Goal: Transaction & Acquisition: Purchase product/service

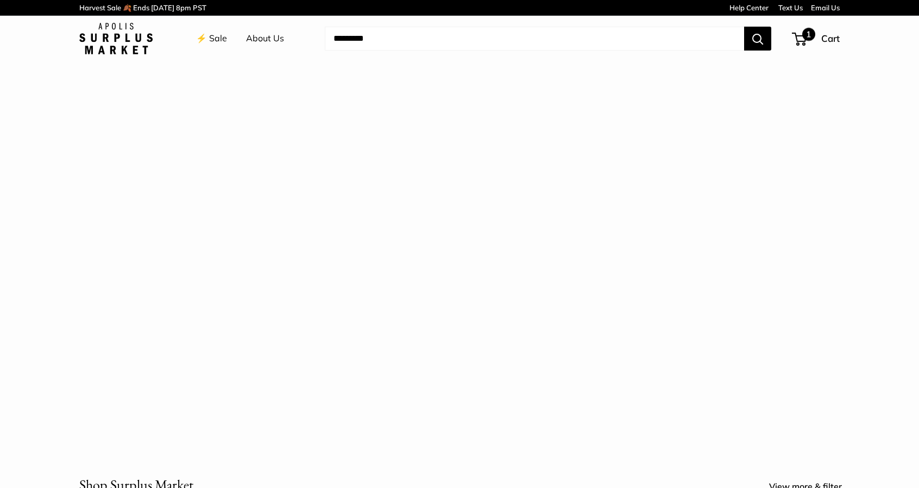
click at [801, 36] on span "1" at bounding box center [799, 39] width 15 height 13
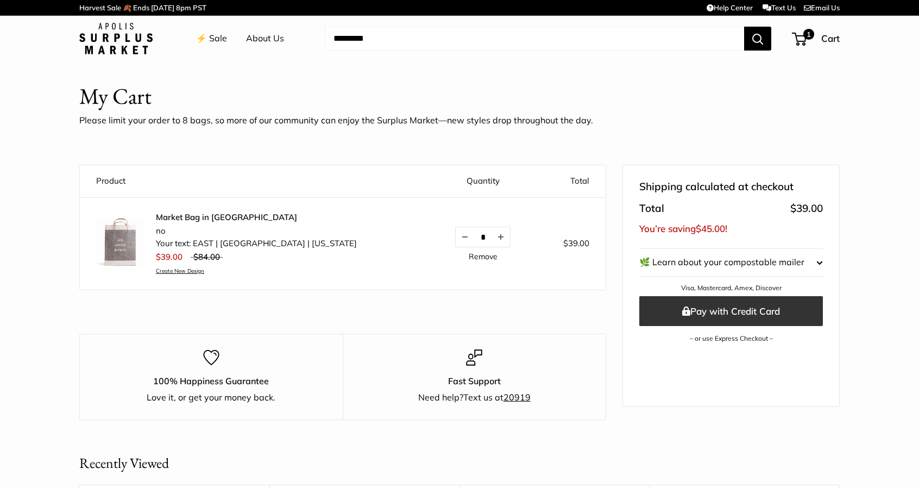
click at [764, 310] on button "Pay with Credit Card" at bounding box center [731, 311] width 184 height 30
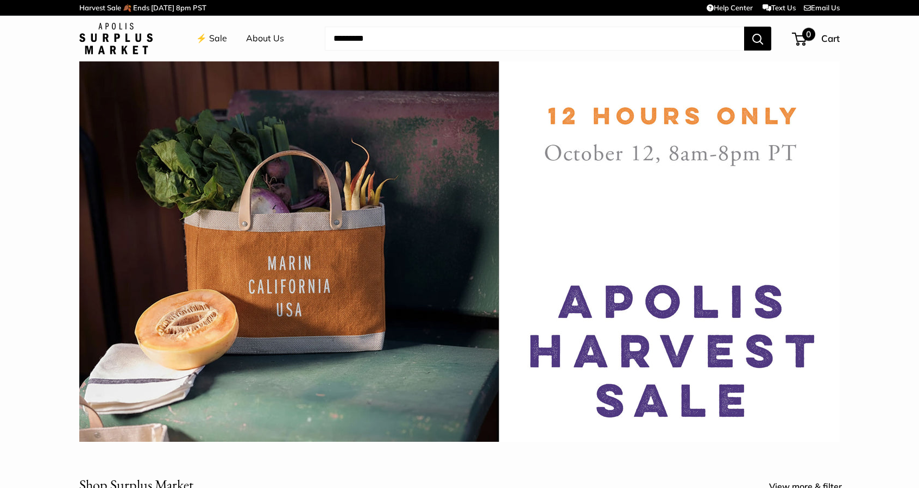
drag, startPoint x: 819, startPoint y: 37, endPoint x: 825, endPoint y: 40, distance: 6.6
click at [820, 37] on div "0 Cart" at bounding box center [816, 38] width 47 height 17
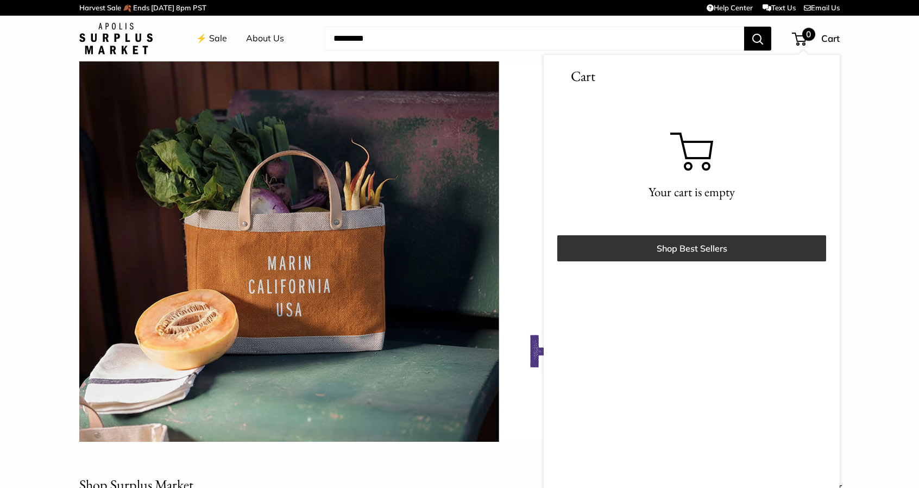
click at [712, 257] on link "Shop Best Sellers" at bounding box center [691, 248] width 269 height 26
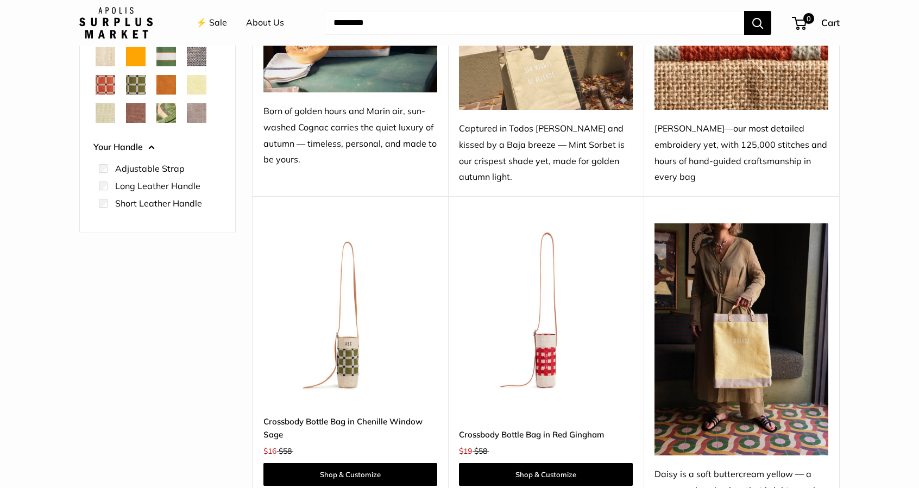
scroll to position [272, 0]
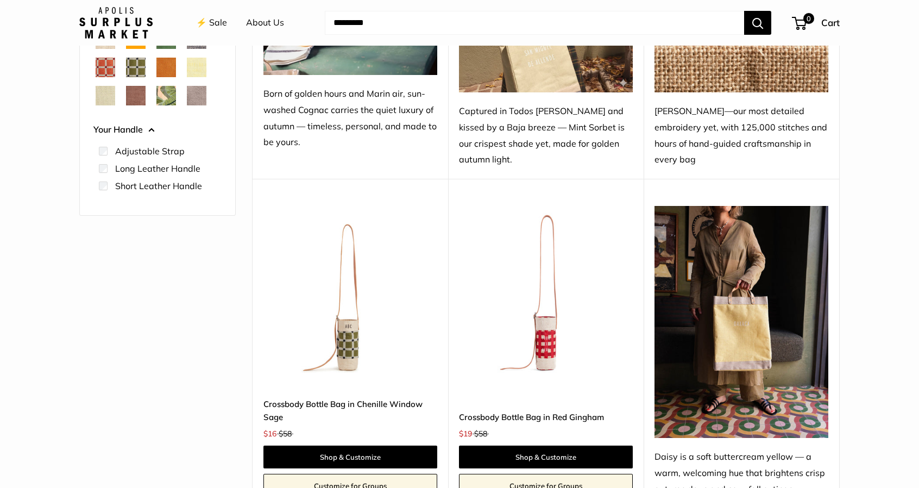
click at [0, 0] on img at bounding box center [0, 0] width 0 height 0
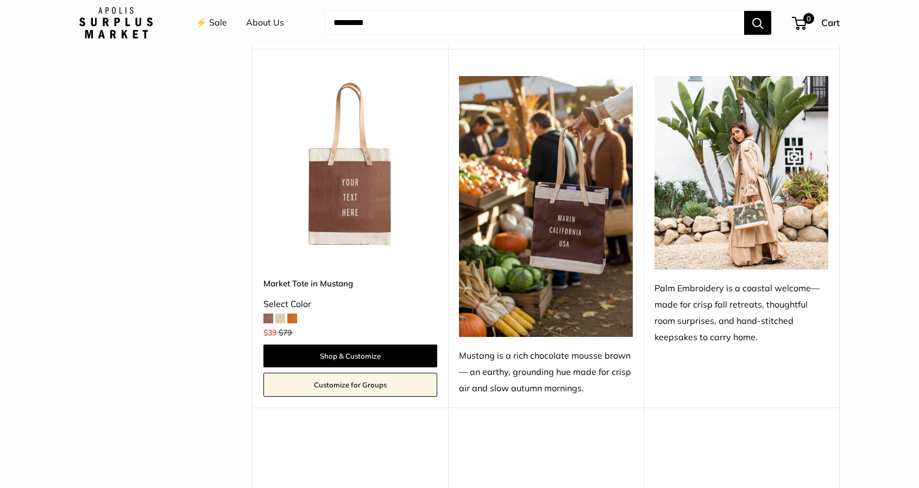
scroll to position [2064, 0]
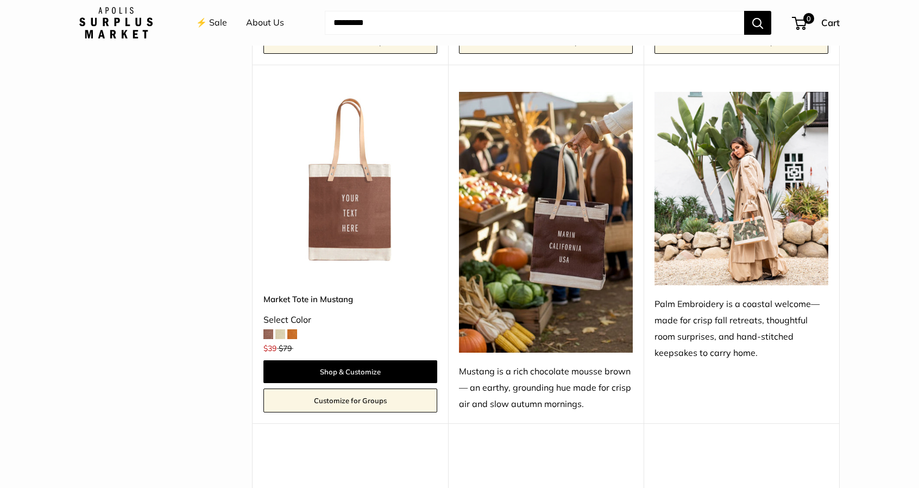
click at [754, 221] on img at bounding box center [741, 188] width 174 height 193
click at [710, 317] on div "Palm Embroidery is a coastal welcome—made for crisp fall retreats, thoughtful r…" at bounding box center [741, 328] width 174 height 65
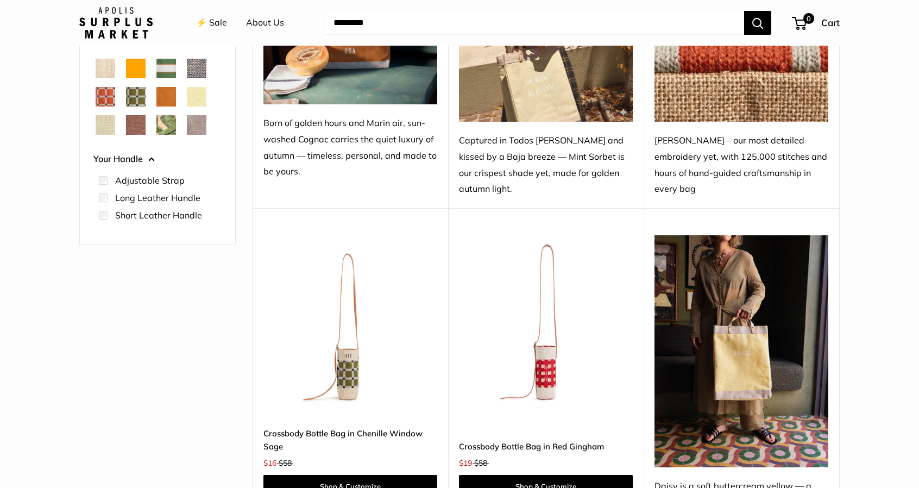
scroll to position [281, 0]
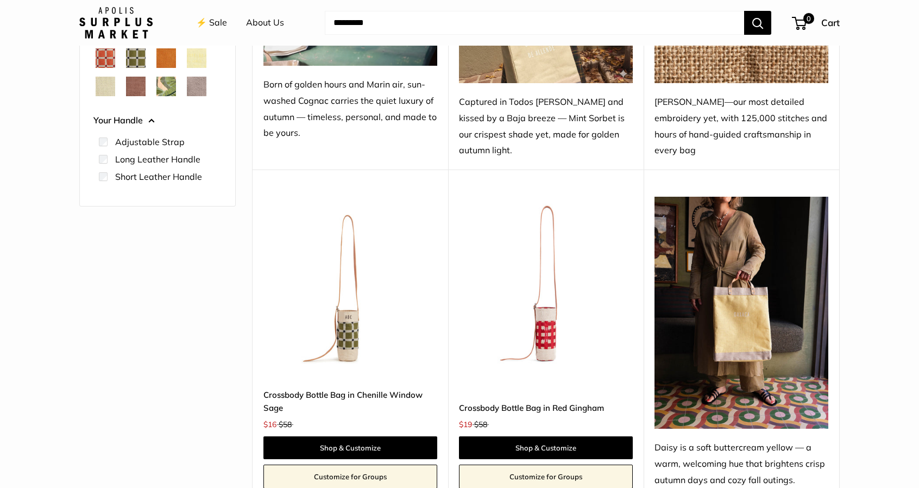
click at [0, 0] on img at bounding box center [0, 0] width 0 height 0
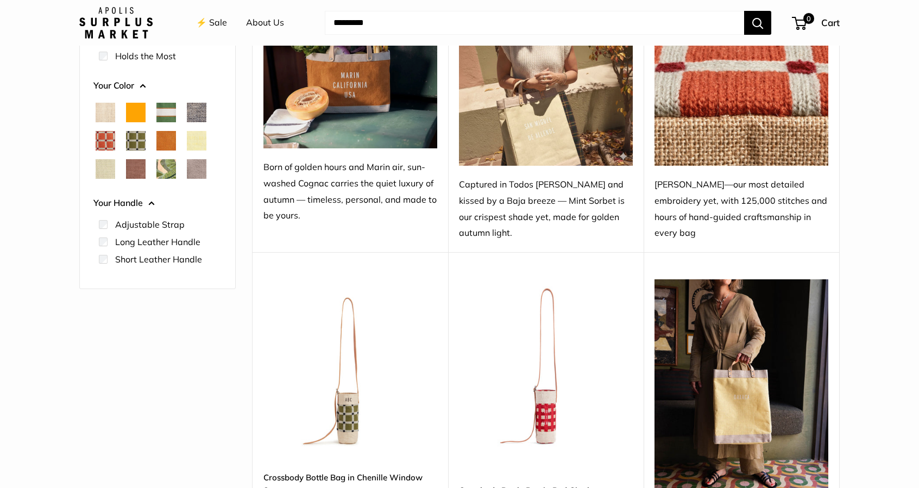
scroll to position [9, 0]
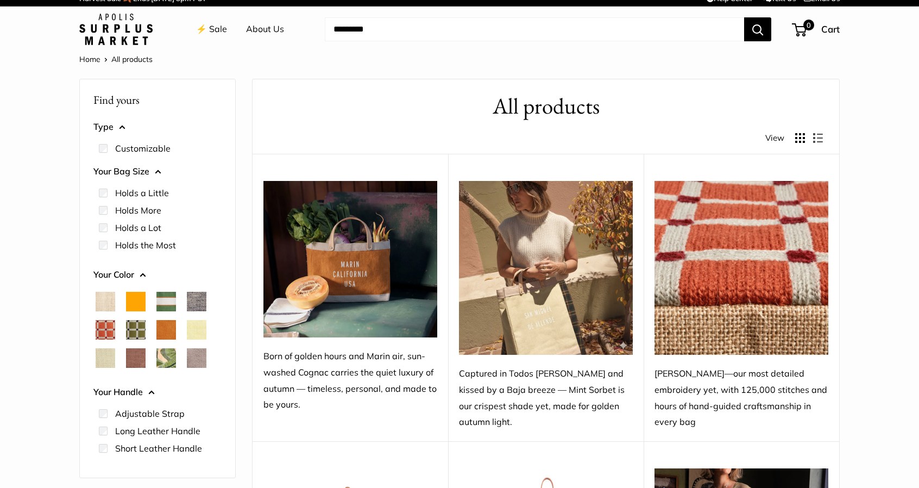
click at [593, 327] on img at bounding box center [546, 268] width 174 height 174
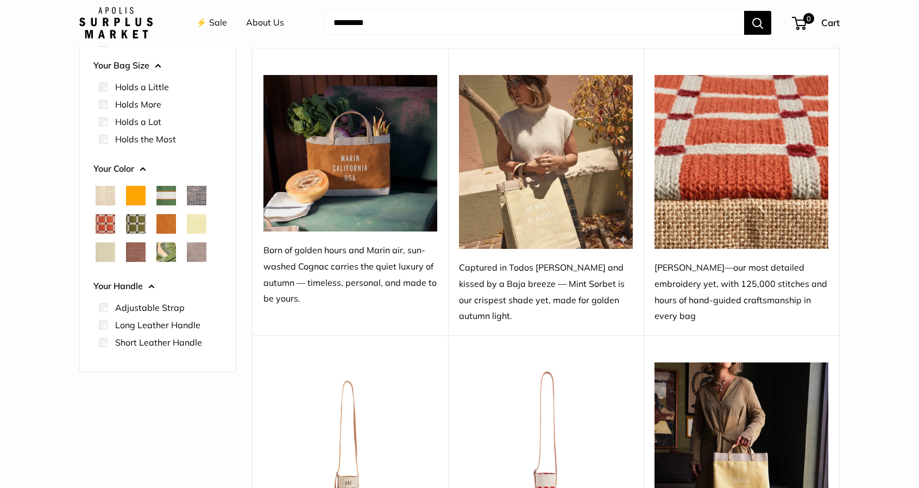
scroll to position [118, 0]
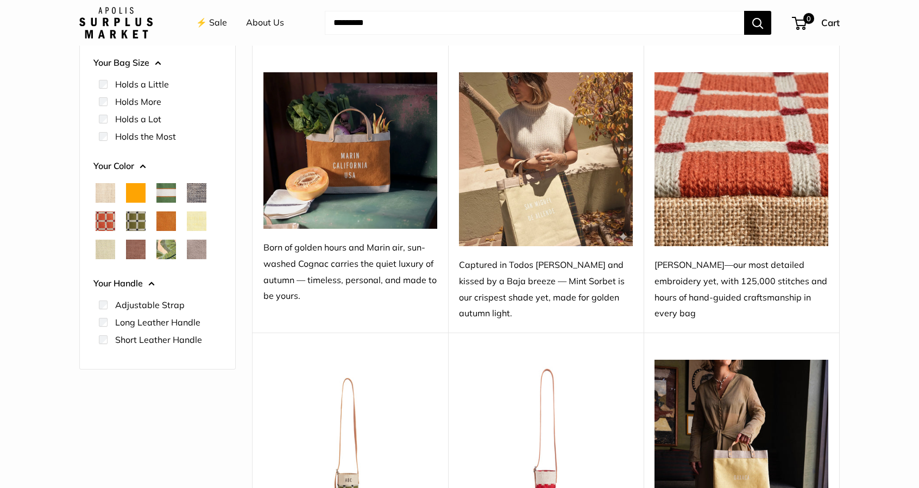
click at [550, 221] on img at bounding box center [546, 159] width 174 height 174
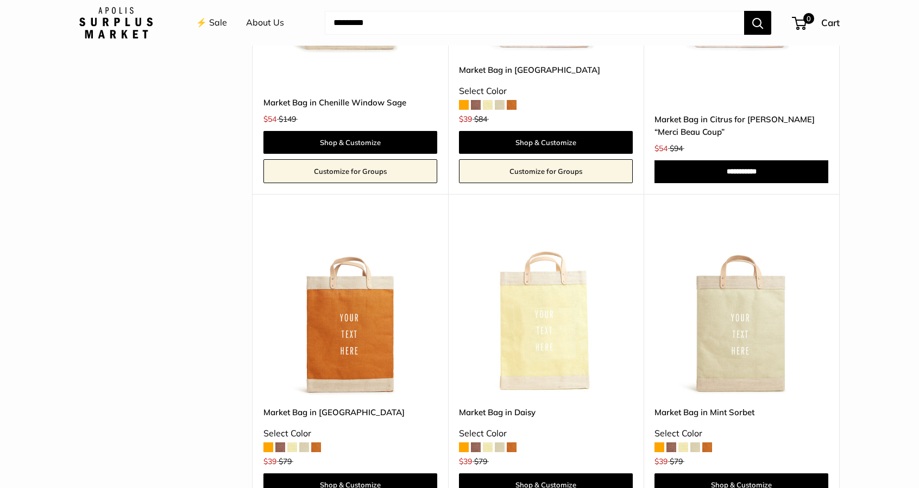
scroll to position [1258, 0]
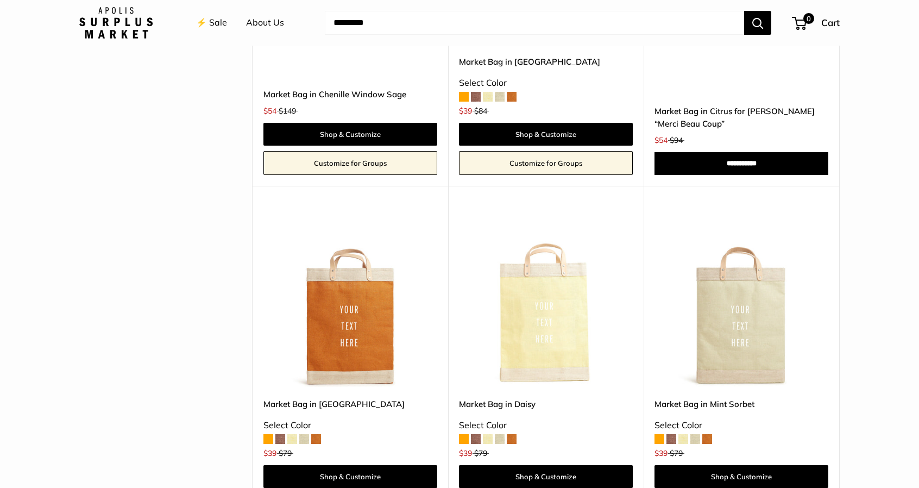
click at [0, 0] on img at bounding box center [0, 0] width 0 height 0
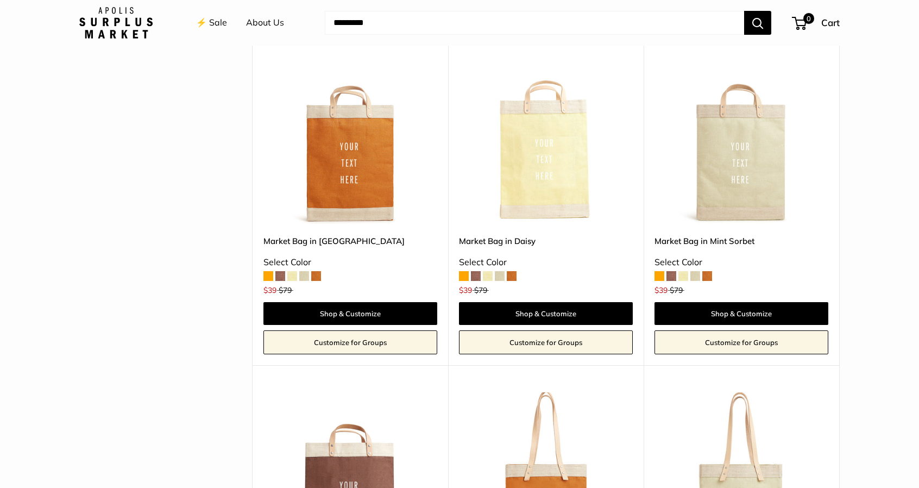
scroll to position [1584, 0]
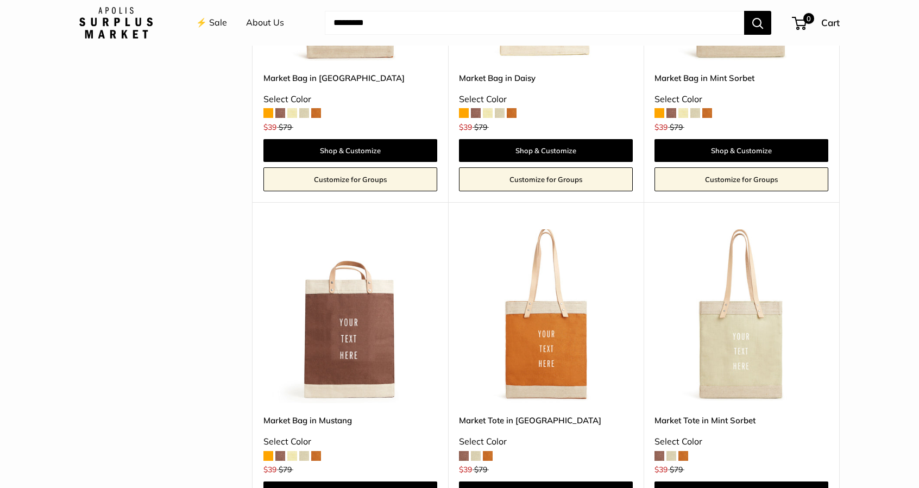
click at [0, 0] on img at bounding box center [0, 0] width 0 height 0
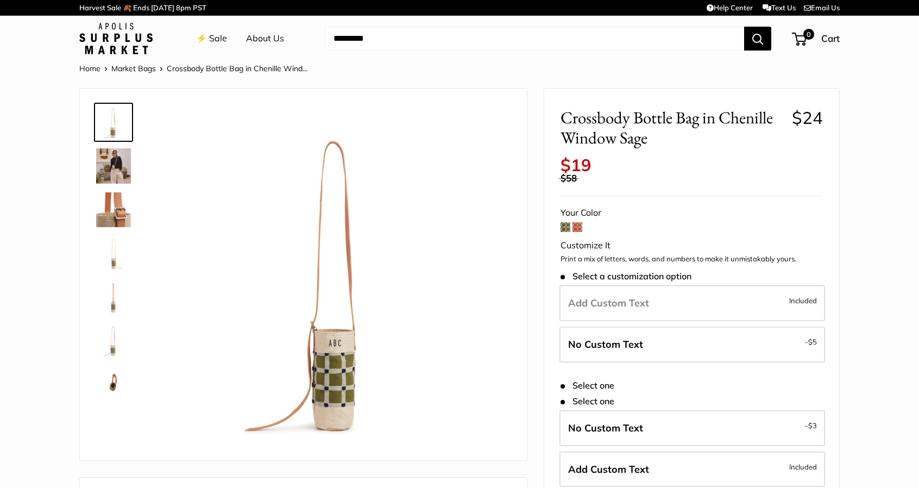
click at [336, 352] on img at bounding box center [339, 277] width 344 height 344
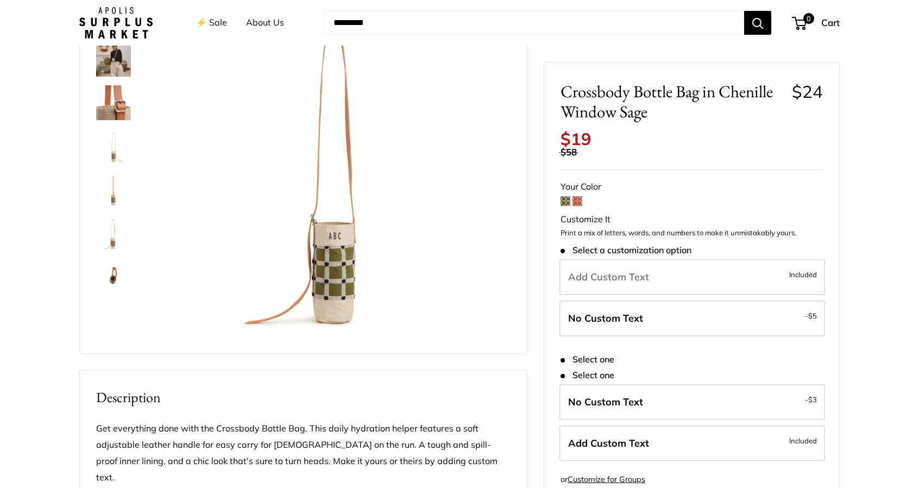
click at [578, 200] on span at bounding box center [577, 201] width 10 height 10
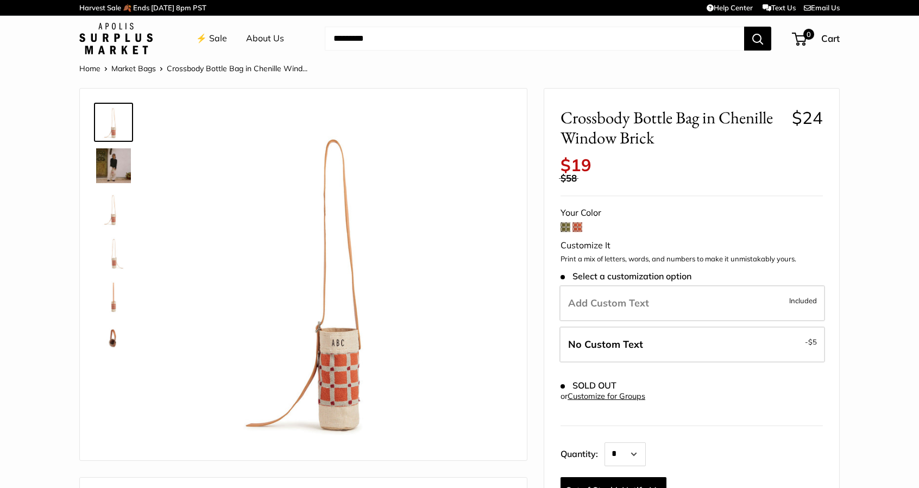
click at [114, 211] on img at bounding box center [113, 209] width 35 height 35
click at [112, 252] on img at bounding box center [113, 252] width 35 height 35
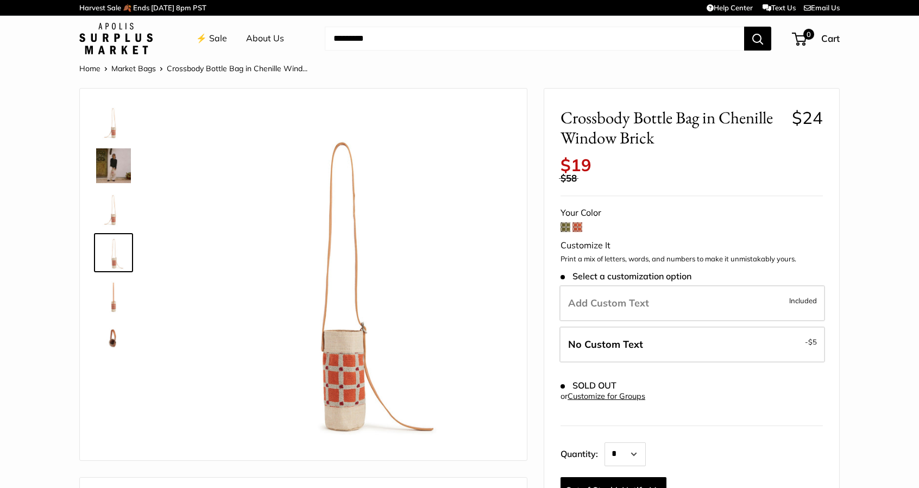
drag, startPoint x: 115, startPoint y: 292, endPoint x: 114, endPoint y: 338, distance: 45.6
click at [116, 293] on img at bounding box center [113, 296] width 35 height 35
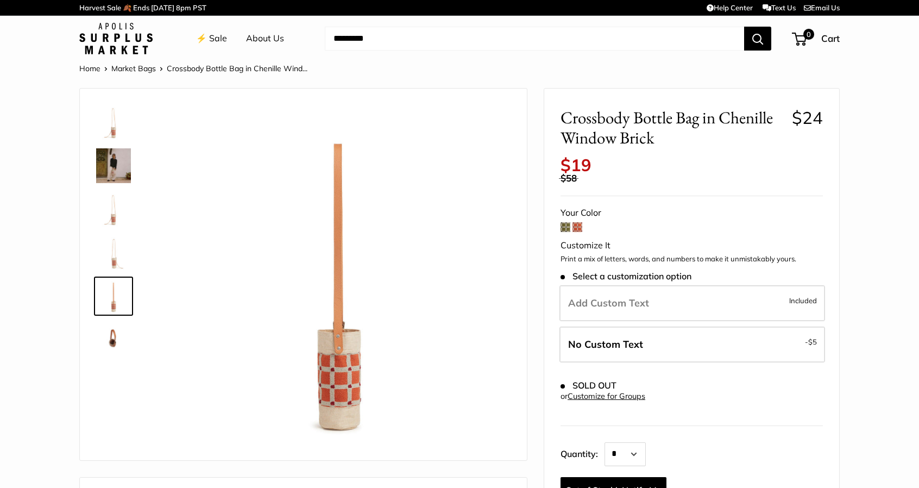
click at [114, 338] on img at bounding box center [113, 339] width 35 height 35
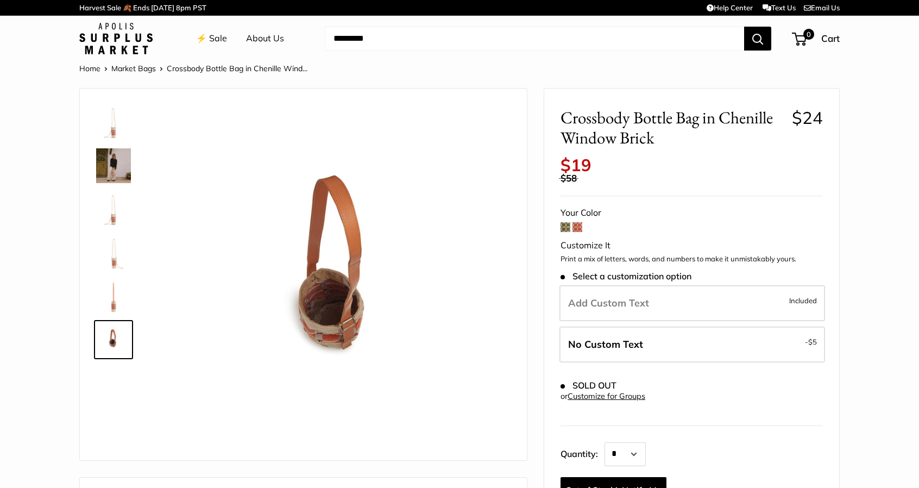
click at [109, 179] on img at bounding box center [113, 165] width 35 height 35
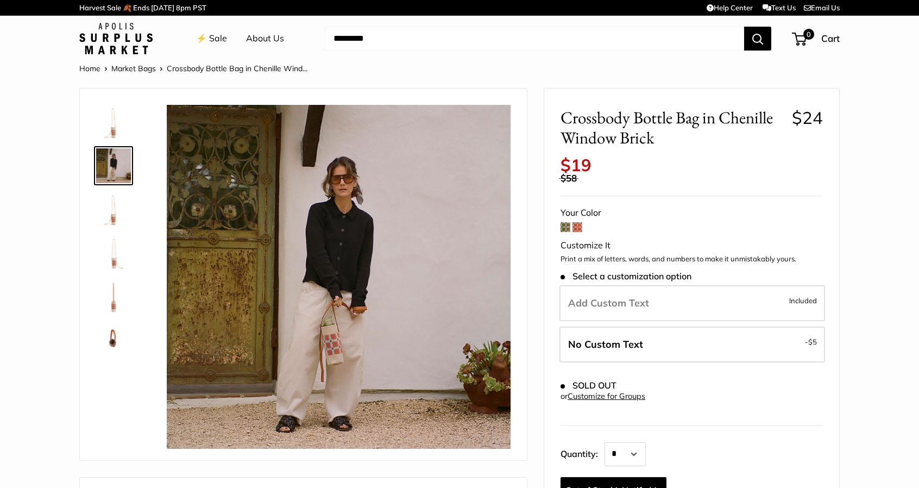
click at [115, 124] on img at bounding box center [113, 122] width 35 height 35
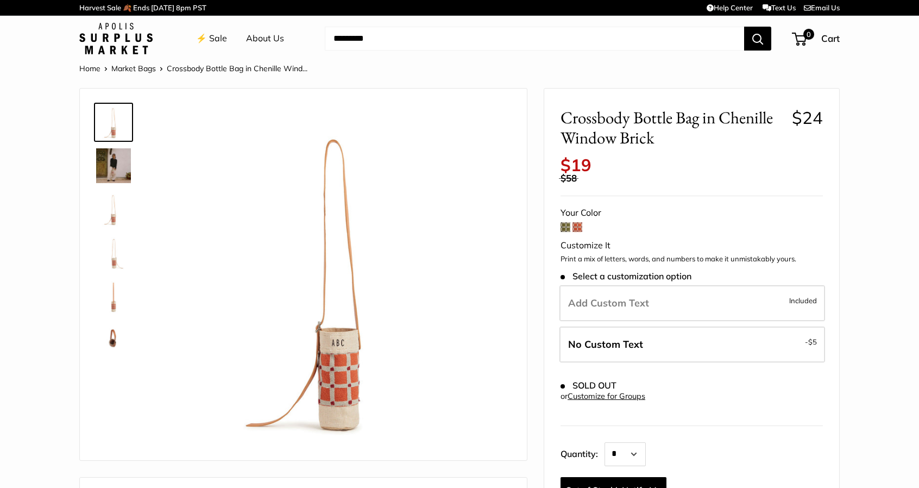
click at [114, 221] on img at bounding box center [113, 209] width 35 height 35
click at [115, 257] on img at bounding box center [113, 252] width 35 height 35
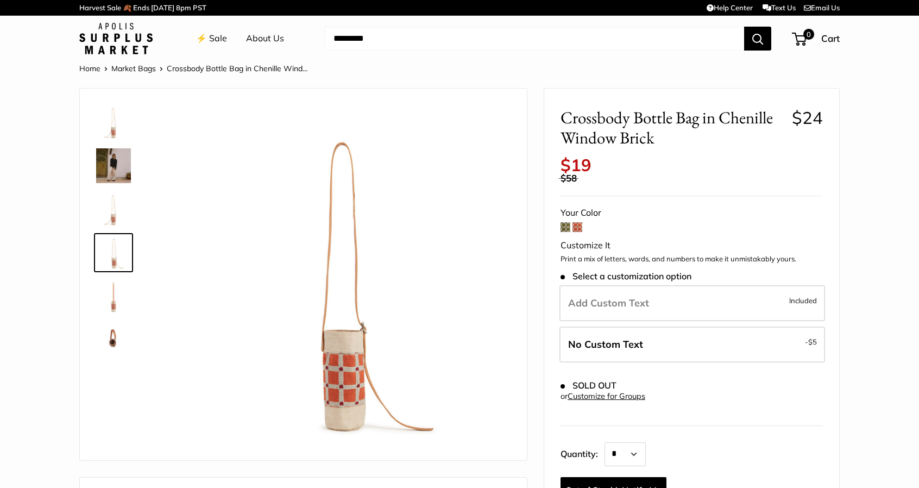
click at [113, 303] on img at bounding box center [113, 296] width 35 height 35
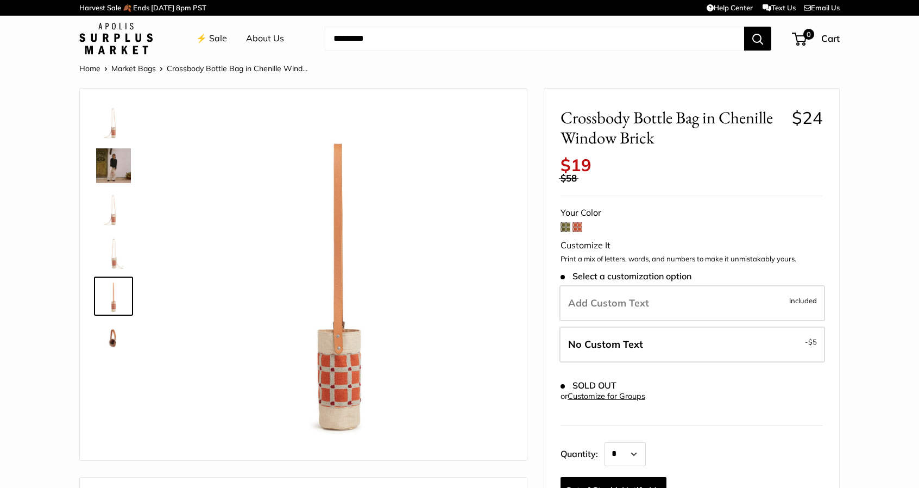
click at [118, 341] on img at bounding box center [113, 339] width 35 height 35
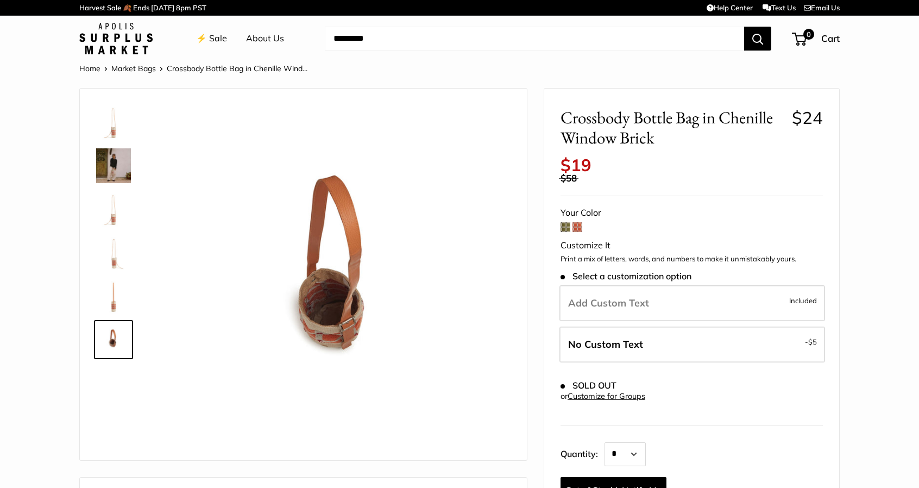
click at [117, 152] on img at bounding box center [113, 165] width 35 height 35
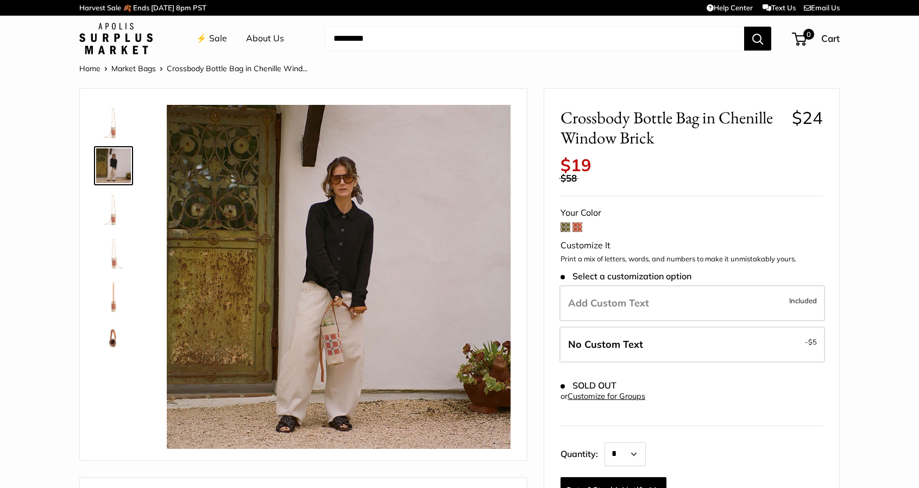
click at [115, 118] on img at bounding box center [113, 122] width 35 height 35
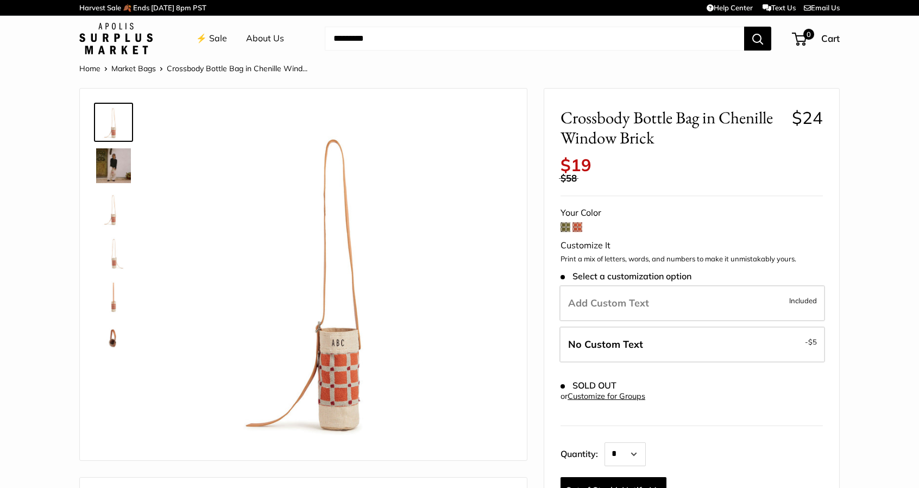
click at [125, 158] on img at bounding box center [113, 165] width 35 height 35
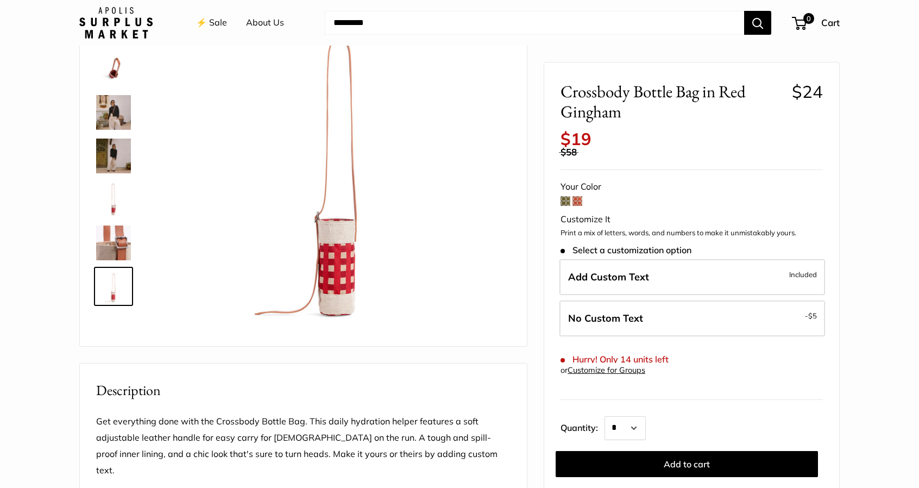
scroll to position [163, 0]
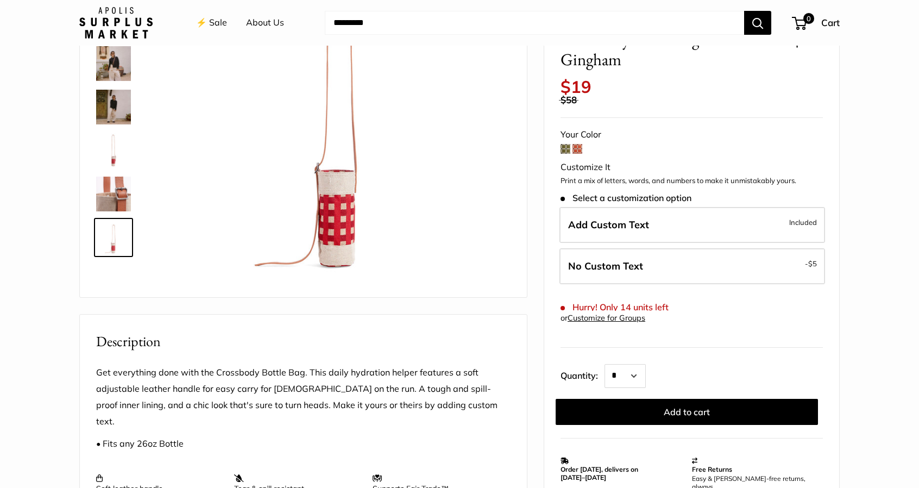
click at [339, 228] on img at bounding box center [339, 114] width 344 height 344
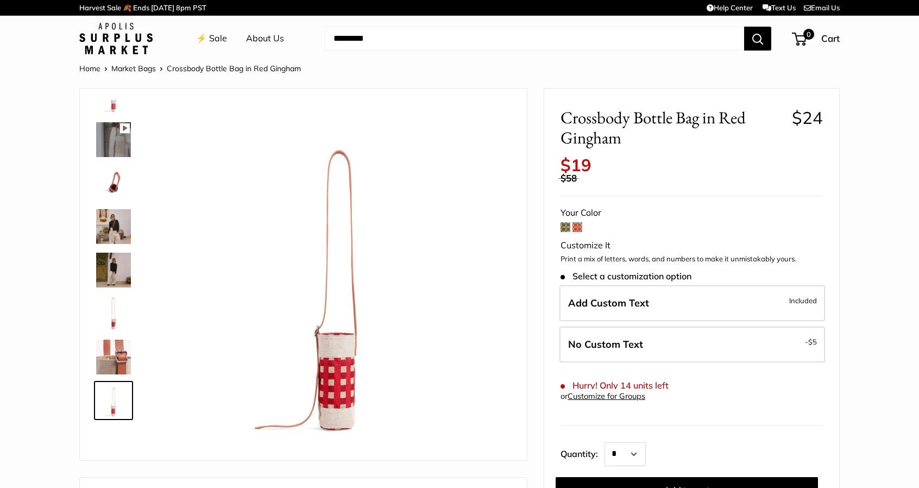
click at [565, 228] on span at bounding box center [565, 227] width 10 height 10
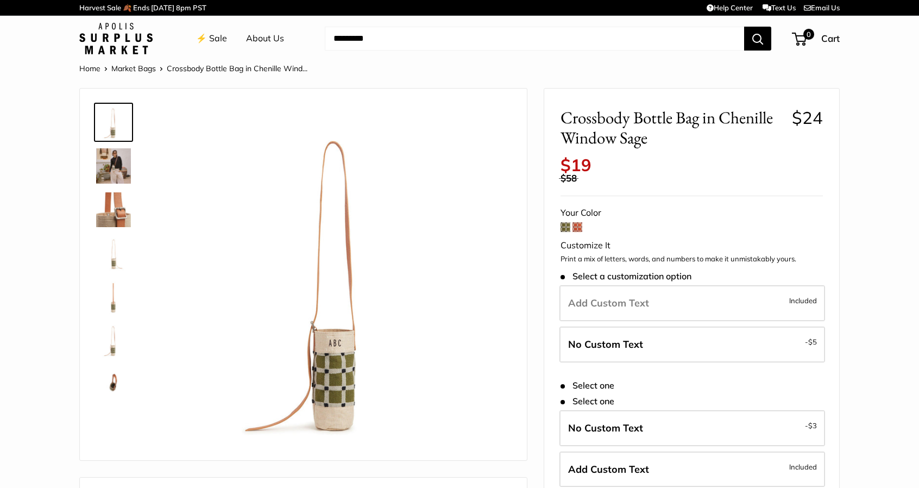
click at [336, 389] on img at bounding box center [339, 277] width 344 height 344
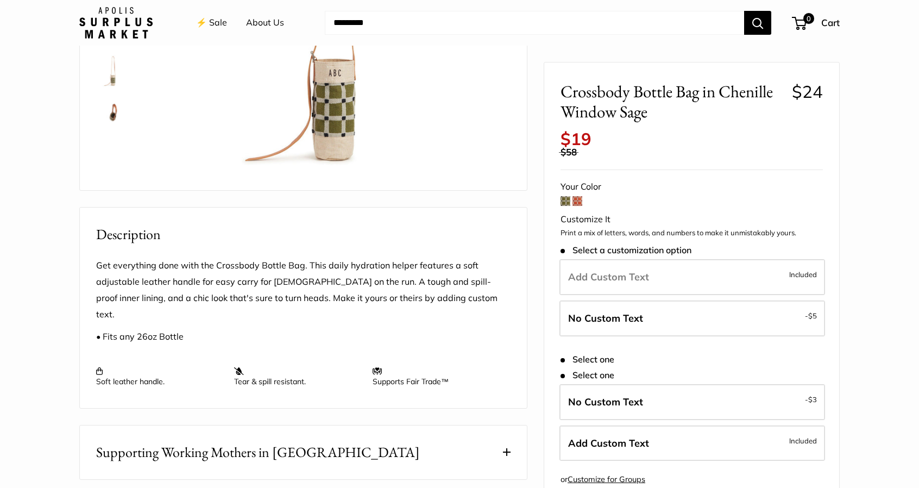
scroll to position [17, 0]
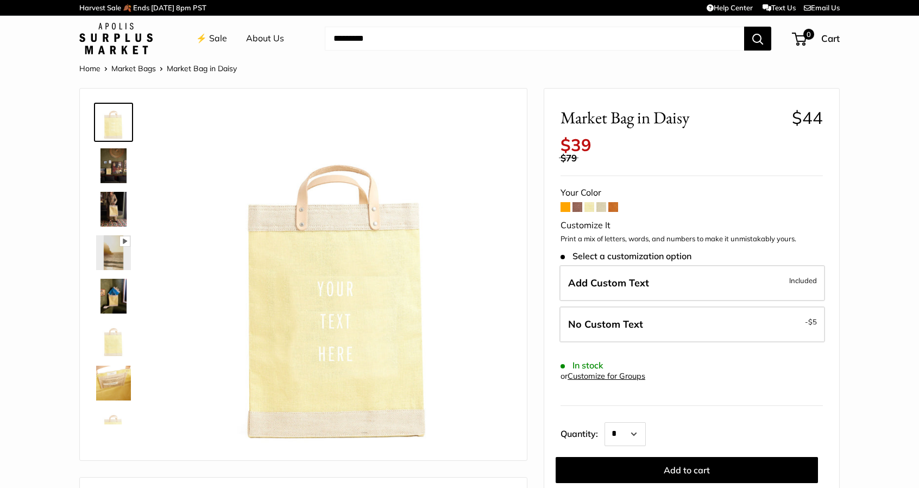
click at [106, 167] on img at bounding box center [113, 165] width 35 height 35
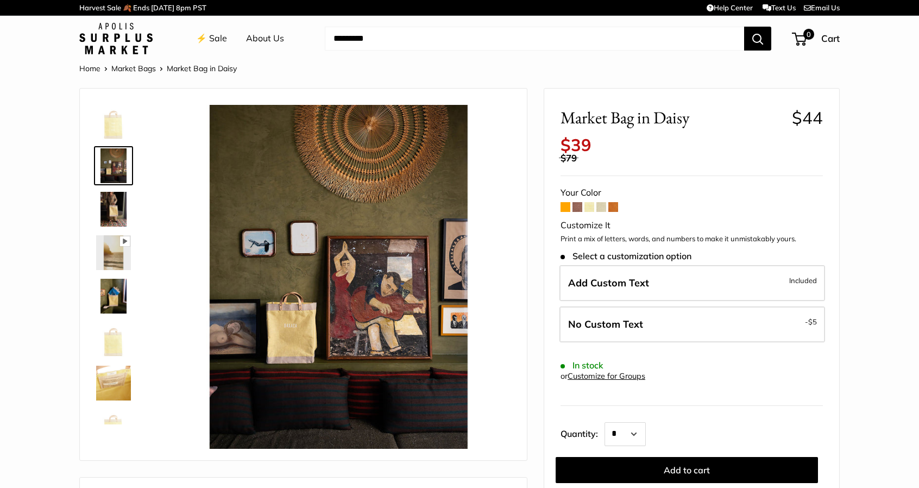
click at [122, 294] on img at bounding box center [113, 296] width 35 height 35
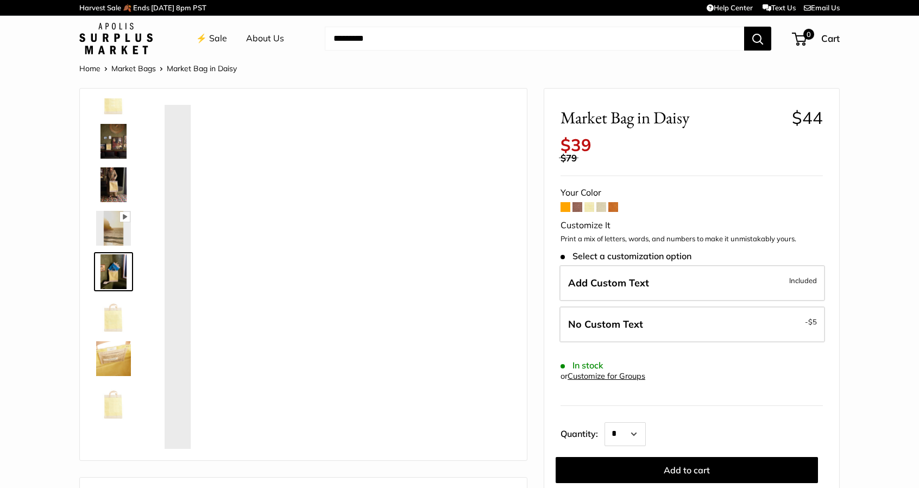
scroll to position [26, 0]
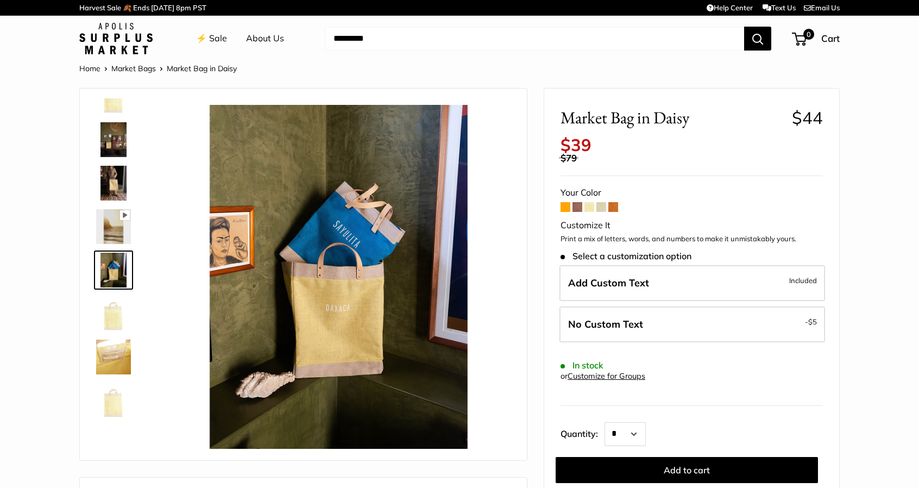
click at [118, 324] on img at bounding box center [113, 313] width 35 height 35
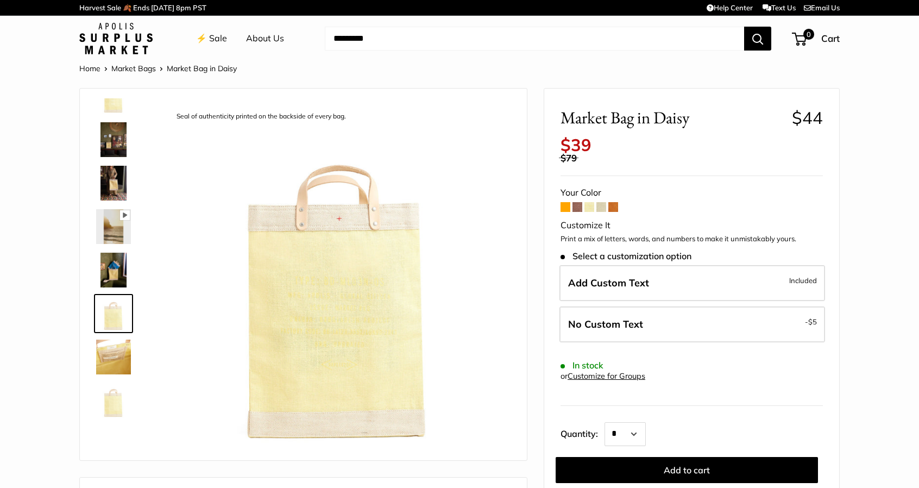
click at [113, 339] on img at bounding box center [113, 356] width 35 height 35
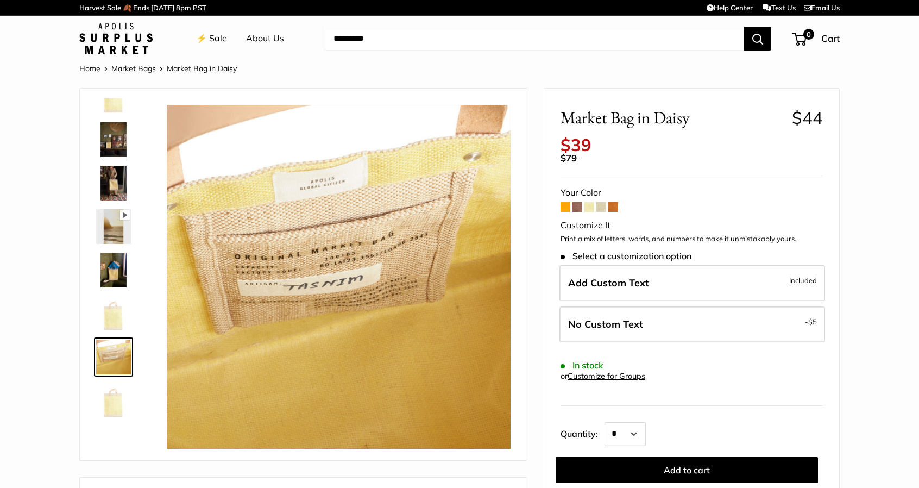
click at [116, 355] on img at bounding box center [113, 356] width 35 height 35
click at [113, 401] on img at bounding box center [113, 400] width 35 height 35
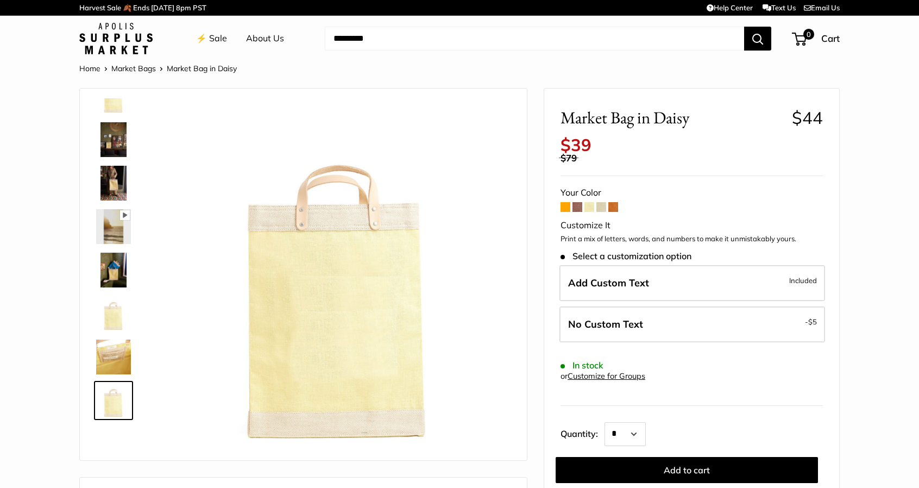
click at [114, 360] on img at bounding box center [113, 356] width 35 height 35
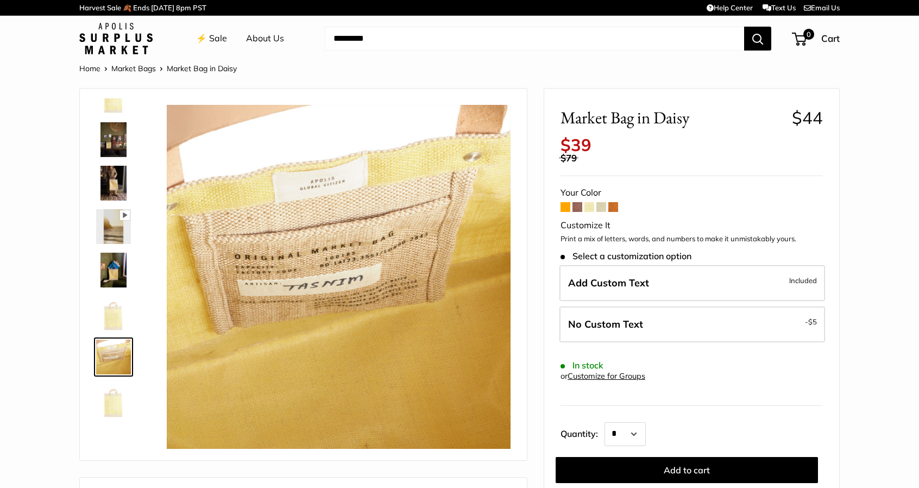
click at [104, 407] on img at bounding box center [113, 400] width 35 height 35
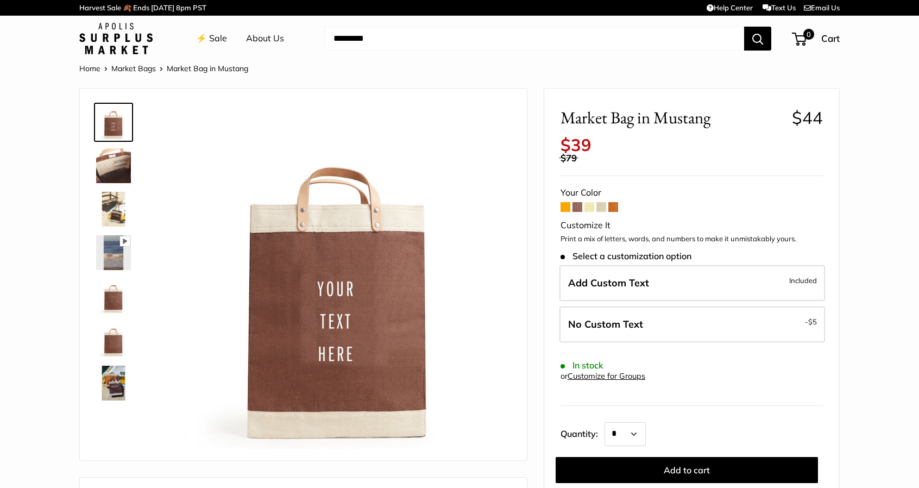
click at [114, 155] on img at bounding box center [113, 165] width 35 height 35
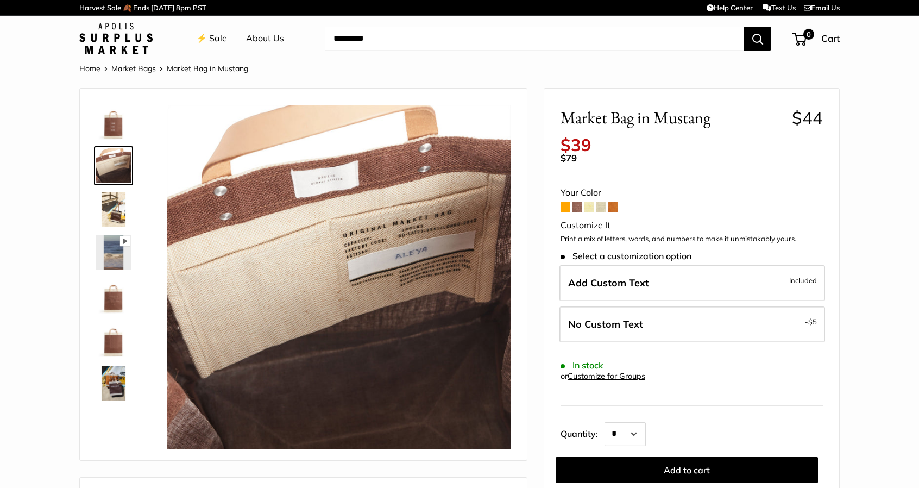
click at [117, 198] on img at bounding box center [113, 209] width 35 height 35
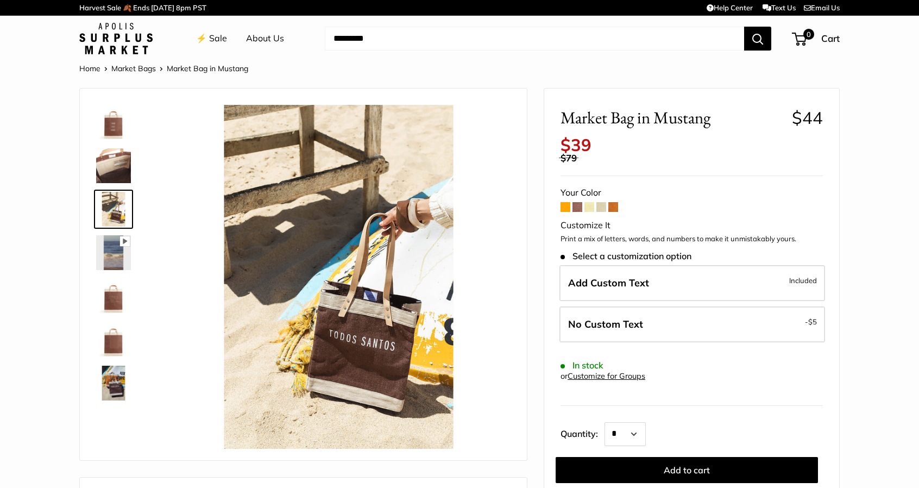
click at [118, 240] on img at bounding box center [113, 252] width 35 height 35
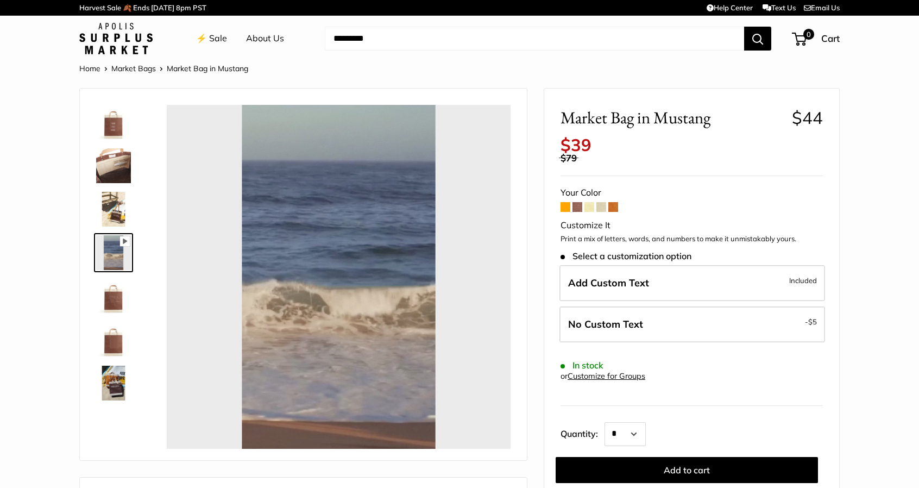
click at [123, 300] on img at bounding box center [113, 296] width 35 height 35
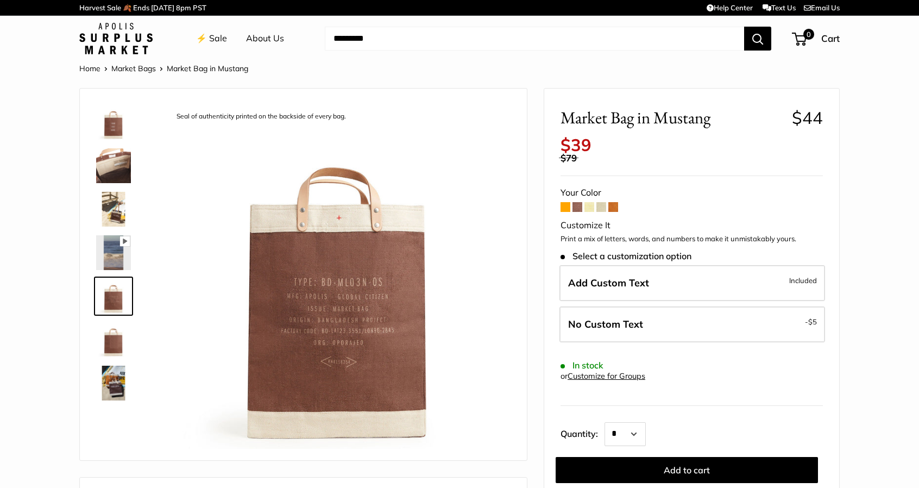
type input "*****"
click at [109, 349] on img at bounding box center [113, 339] width 35 height 35
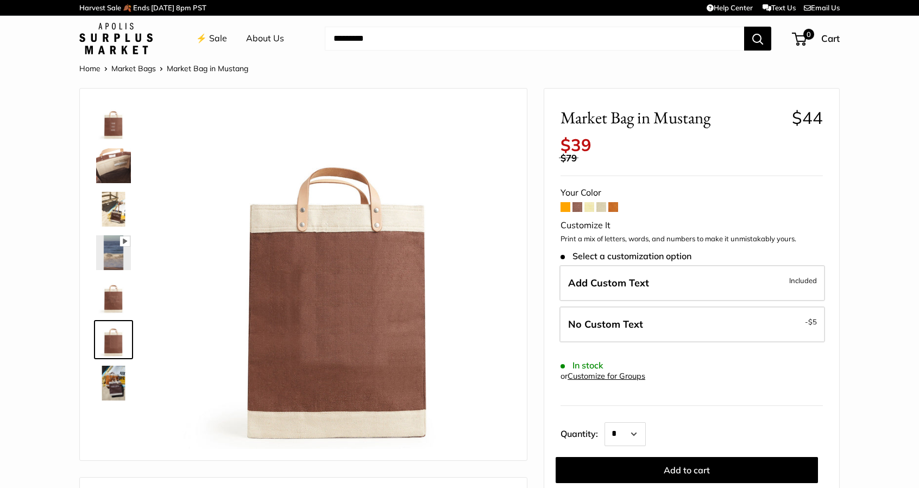
click at [113, 388] on img at bounding box center [113, 383] width 35 height 35
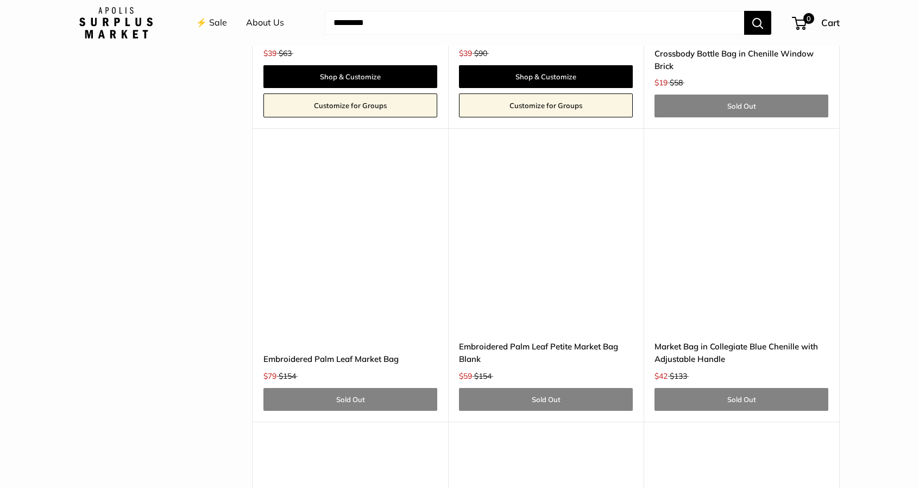
scroll to position [3431, 0]
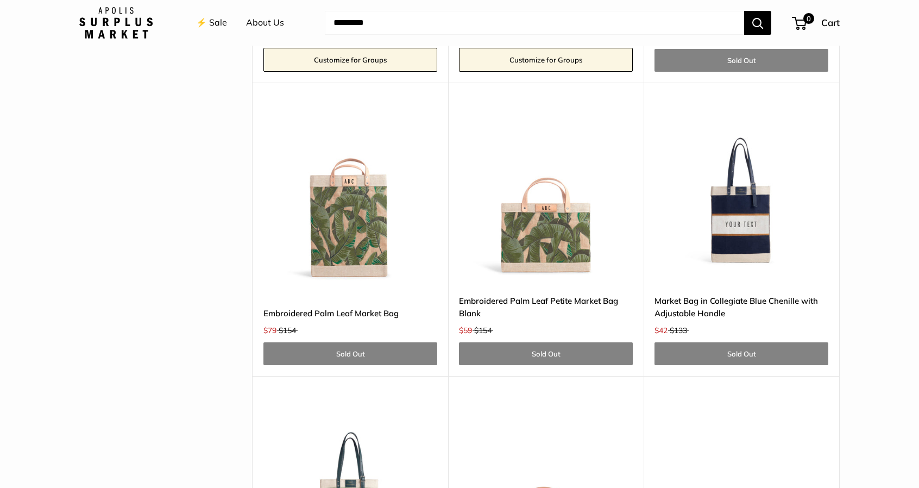
click at [0, 0] on img at bounding box center [0, 0] width 0 height 0
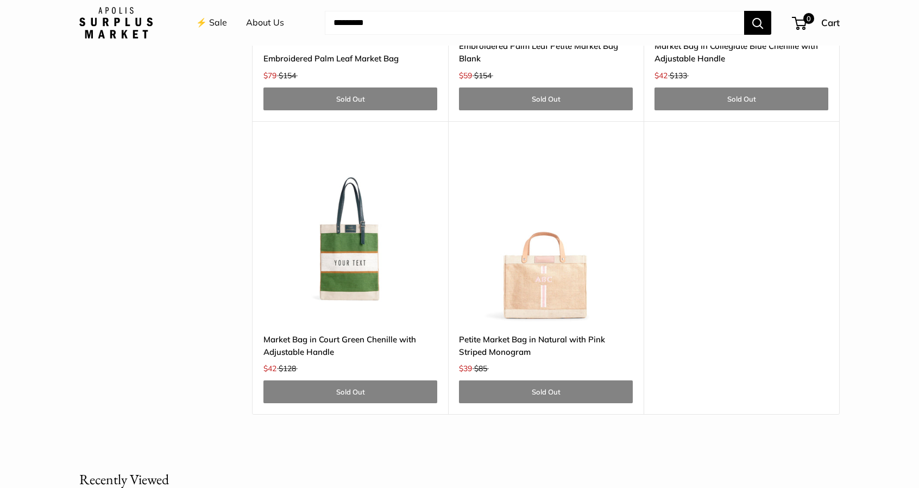
scroll to position [3702, 0]
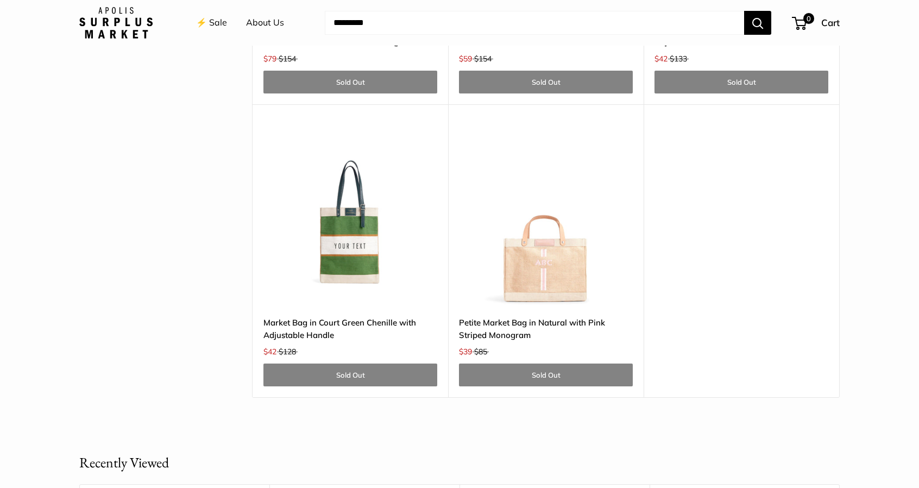
click at [0, 0] on img at bounding box center [0, 0] width 0 height 0
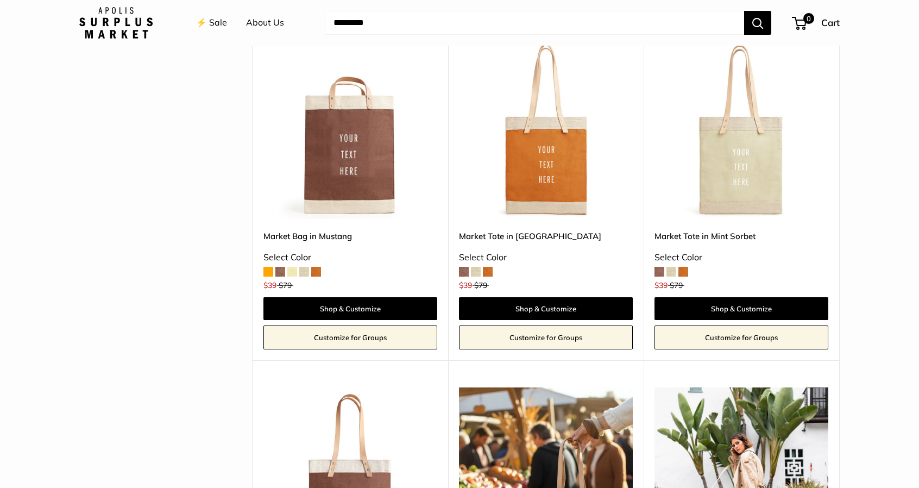
scroll to position [1747, 0]
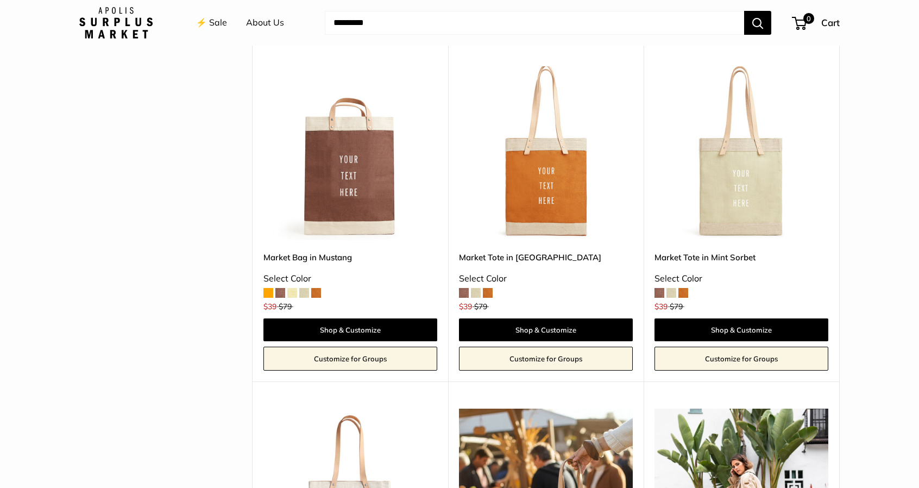
click at [0, 0] on img at bounding box center [0, 0] width 0 height 0
click at [316, 288] on span at bounding box center [316, 293] width 10 height 10
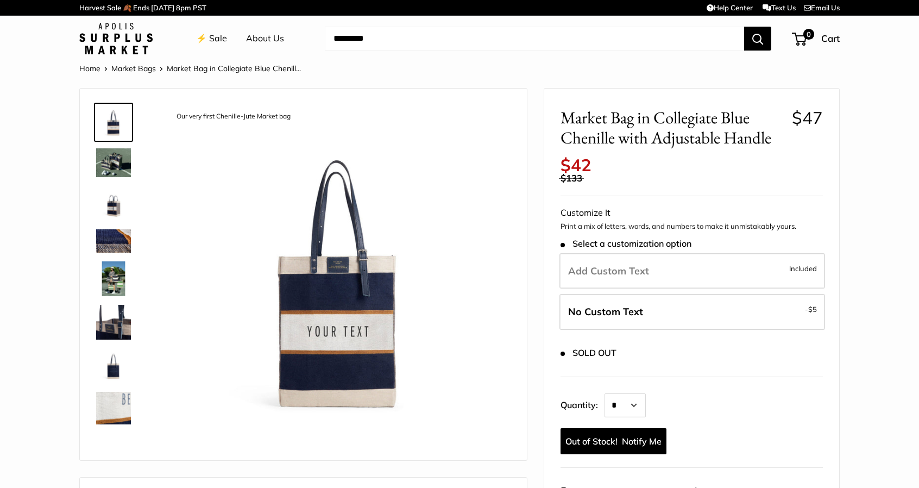
click at [117, 148] on img at bounding box center [113, 162] width 35 height 29
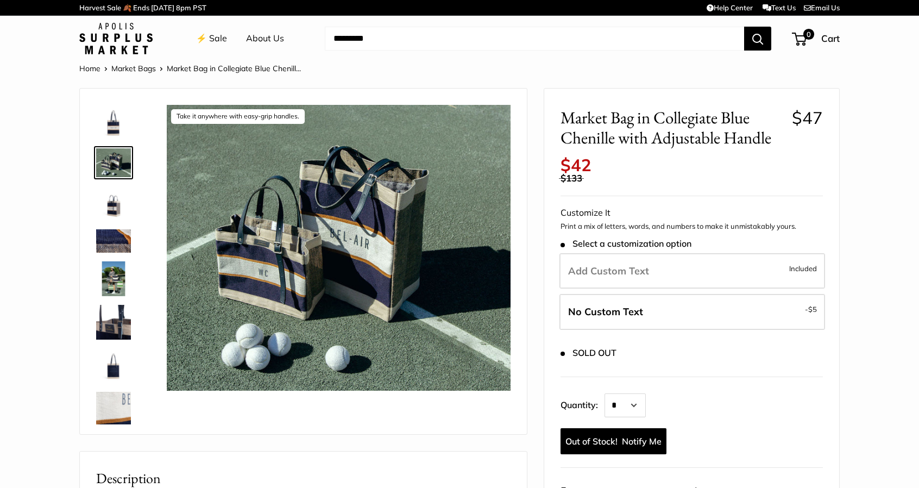
click at [113, 197] on img at bounding box center [113, 203] width 35 height 35
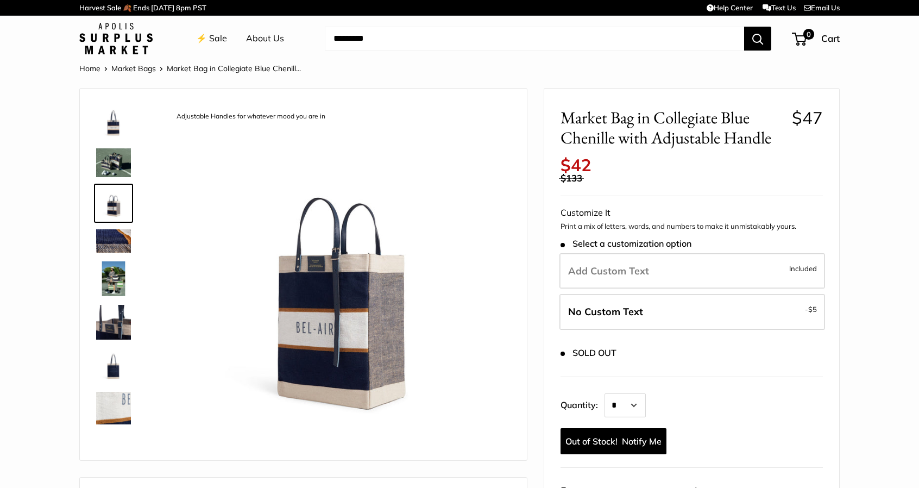
click at [109, 274] on img at bounding box center [113, 278] width 35 height 35
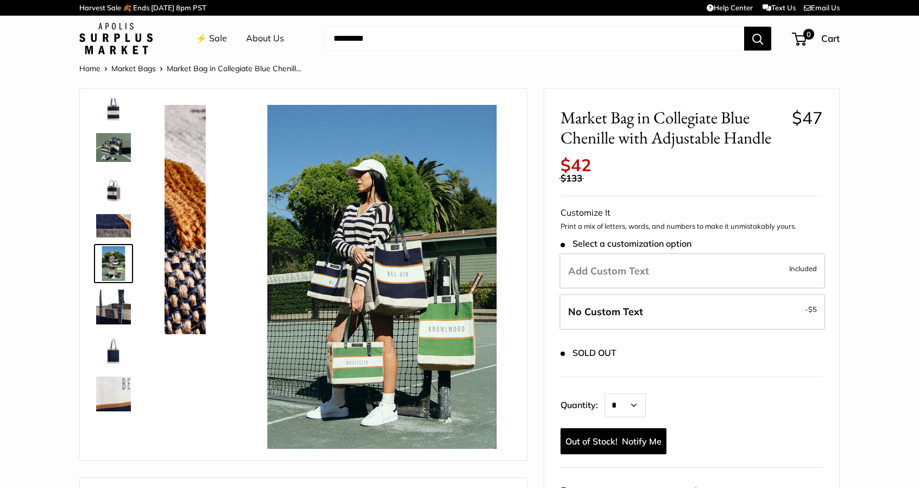
scroll to position [16, 0]
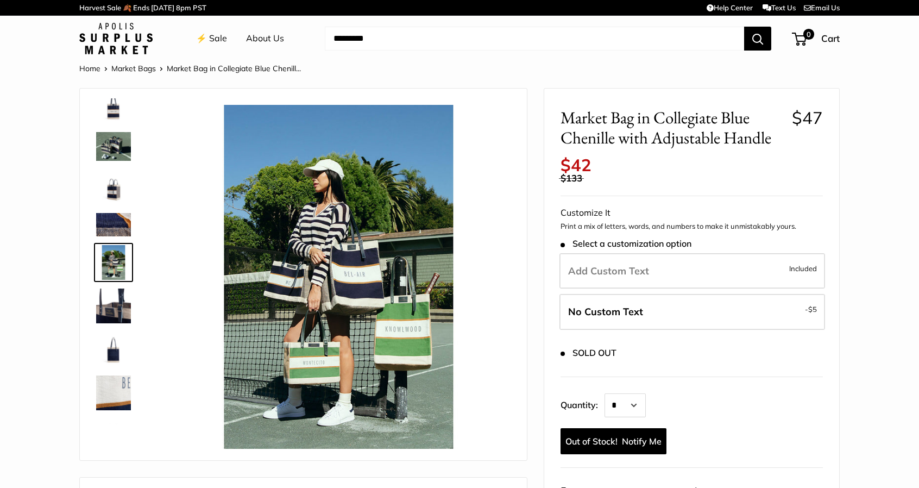
click at [109, 348] on img at bounding box center [113, 349] width 35 height 35
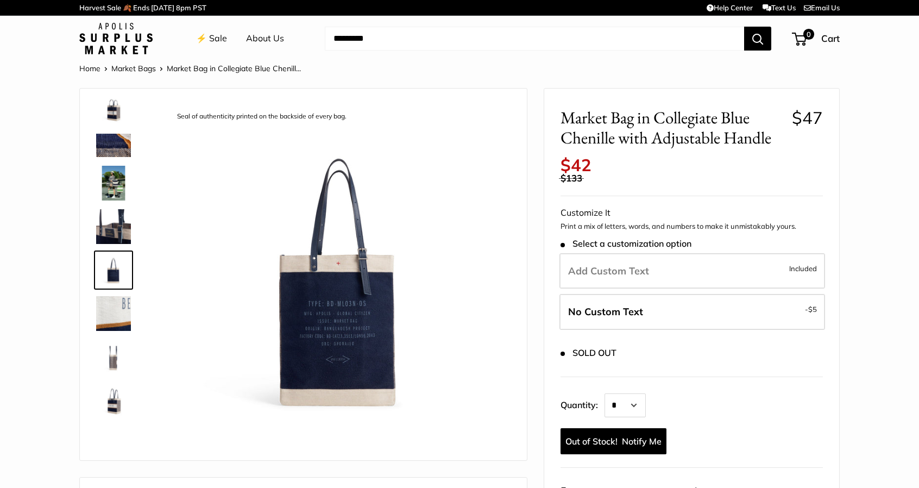
scroll to position [103, 0]
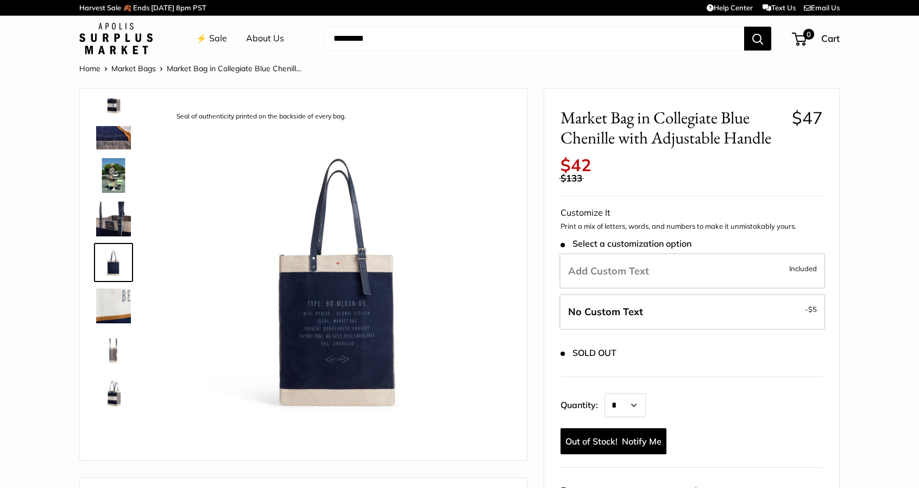
click at [124, 221] on img at bounding box center [113, 218] width 35 height 35
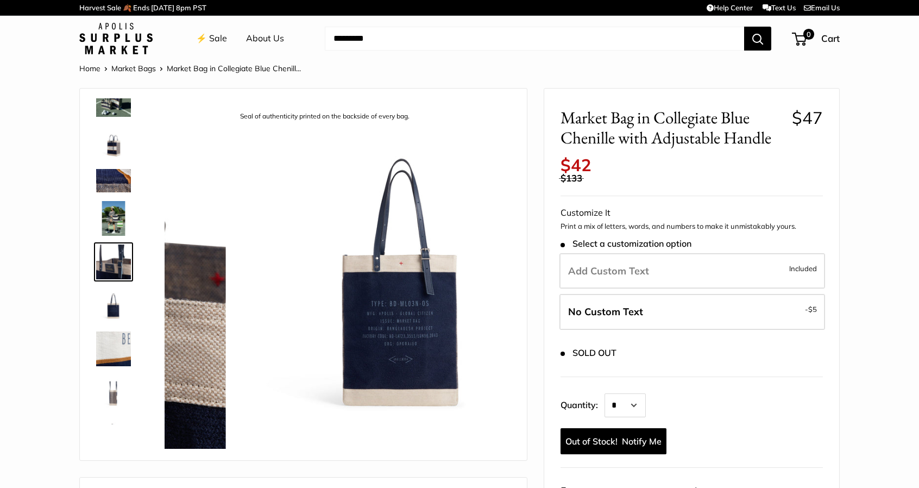
scroll to position [60, 0]
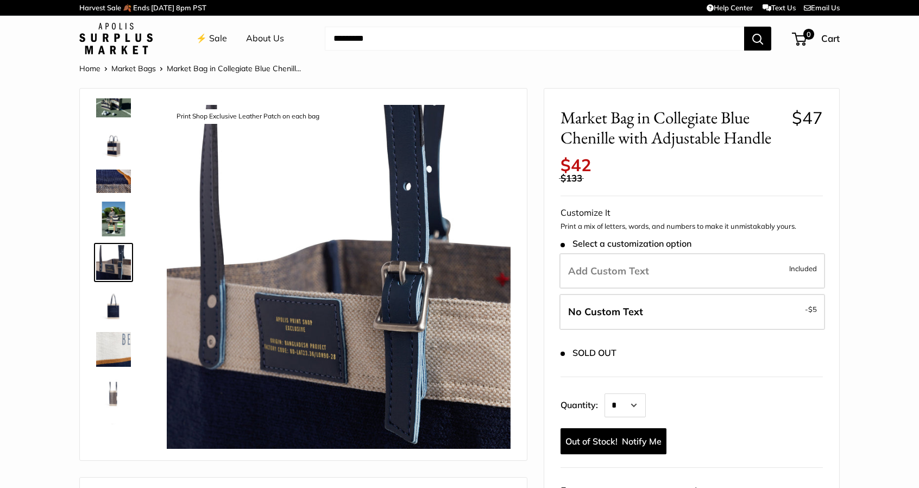
click at [109, 138] on img at bounding box center [113, 143] width 35 height 35
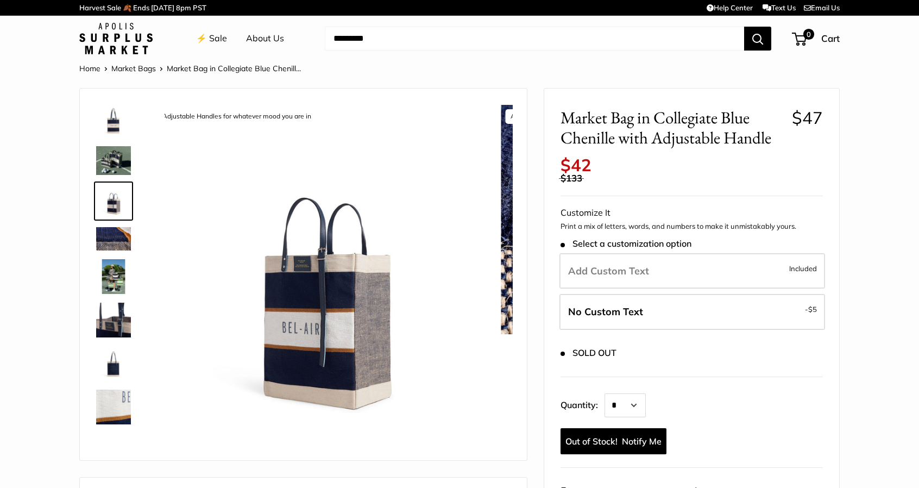
scroll to position [0, 0]
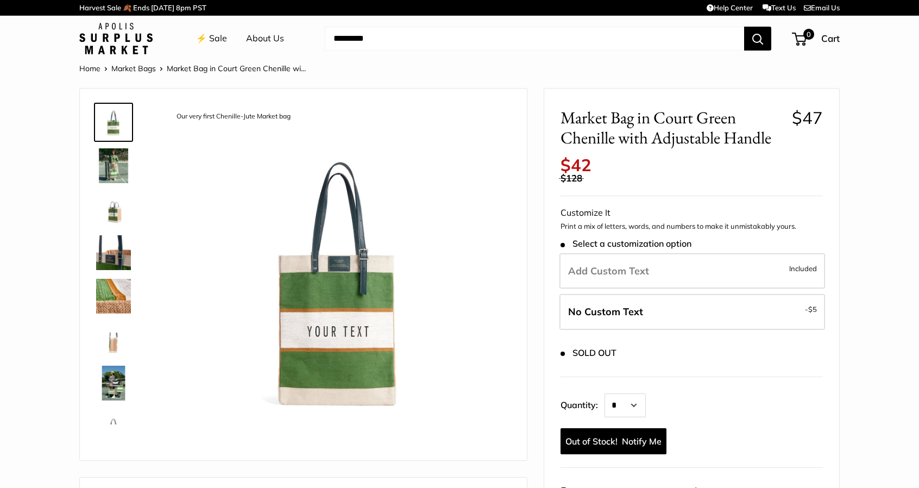
click at [117, 172] on img at bounding box center [113, 165] width 35 height 35
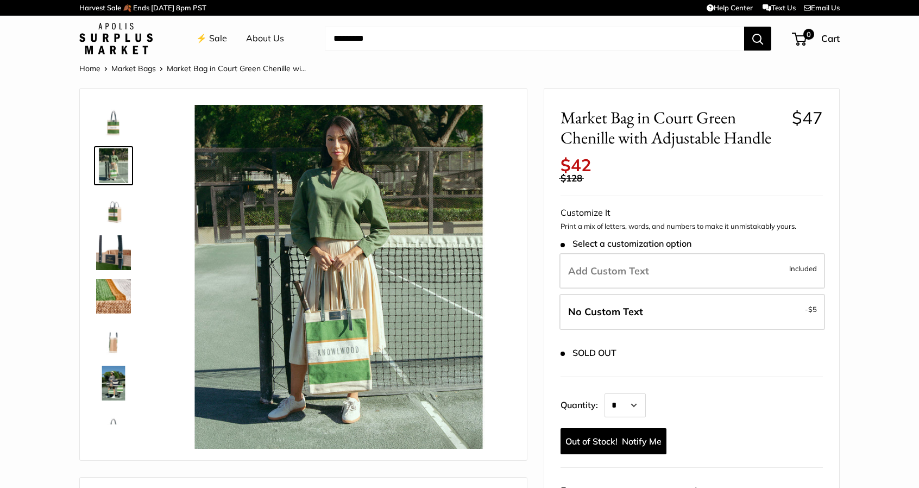
click at [117, 202] on img at bounding box center [113, 209] width 35 height 35
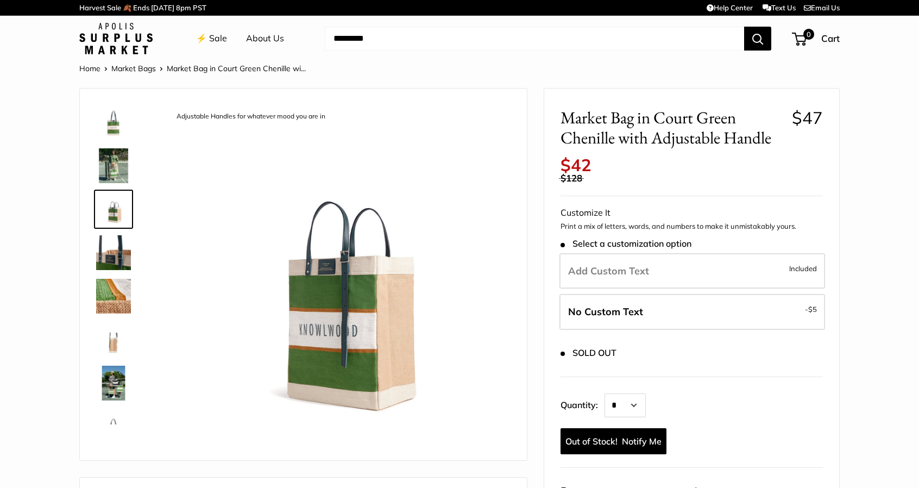
click at [124, 379] on img at bounding box center [113, 383] width 35 height 35
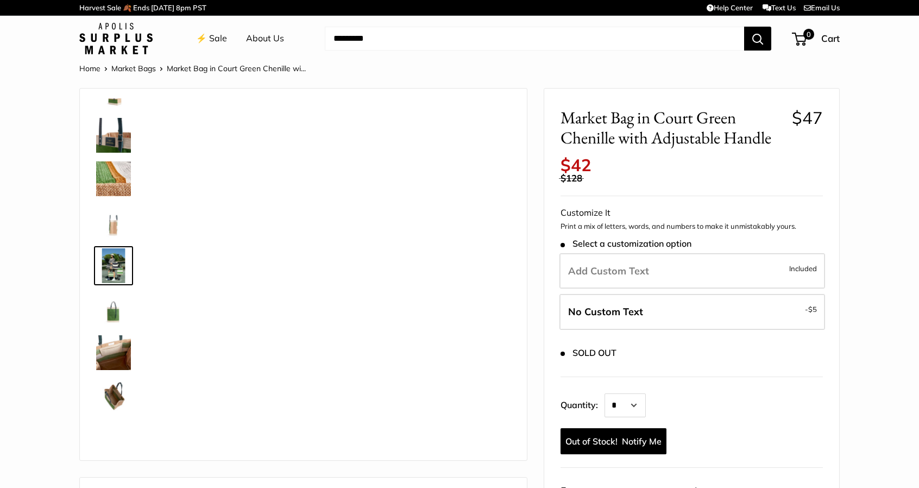
scroll to position [121, 0]
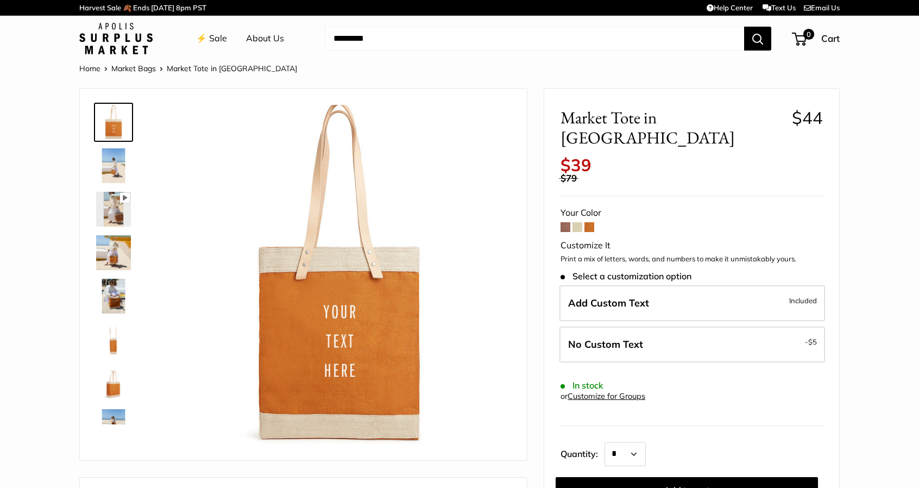
click at [105, 161] on img at bounding box center [113, 165] width 35 height 35
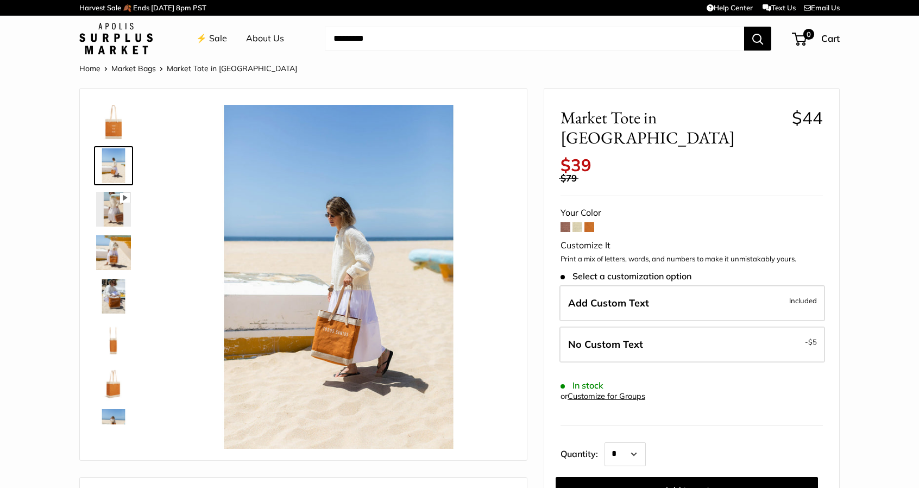
click at [121, 218] on img at bounding box center [113, 209] width 35 height 35
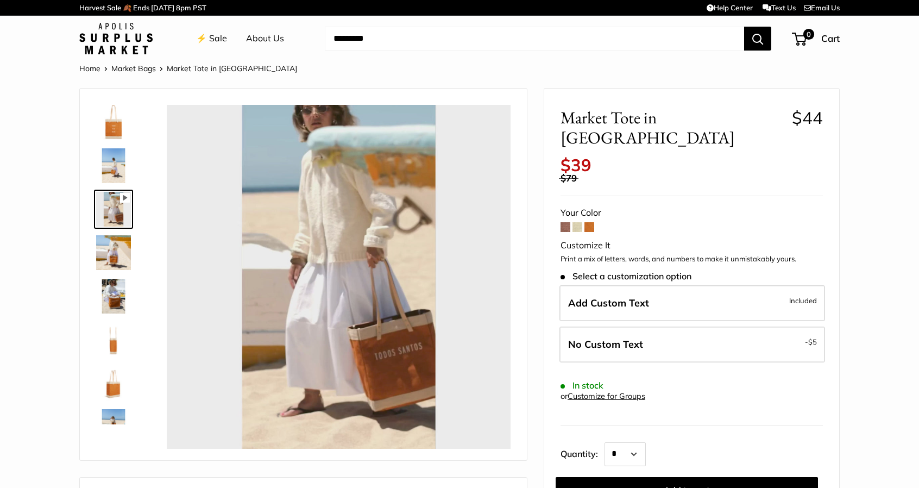
type input "*"
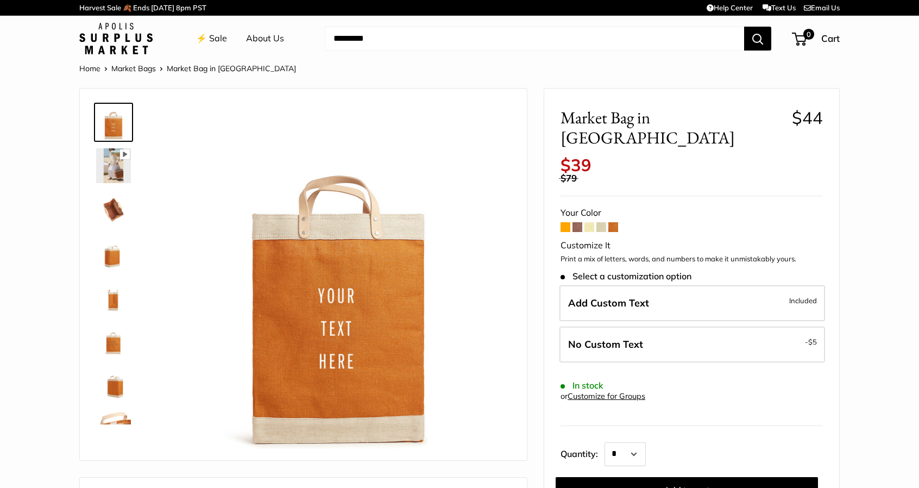
click at [111, 163] on img at bounding box center [113, 165] width 35 height 35
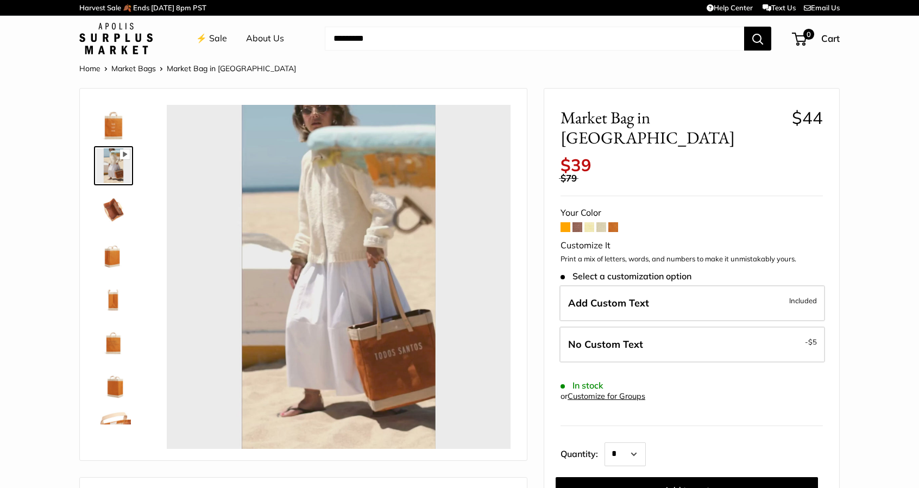
click at [121, 123] on img at bounding box center [113, 122] width 35 height 35
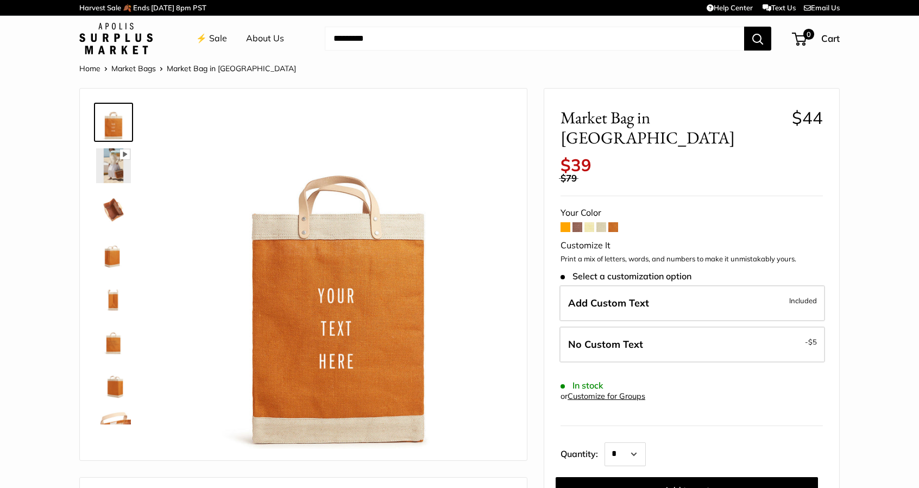
type input "*****"
click at [614, 222] on span at bounding box center [613, 227] width 10 height 10
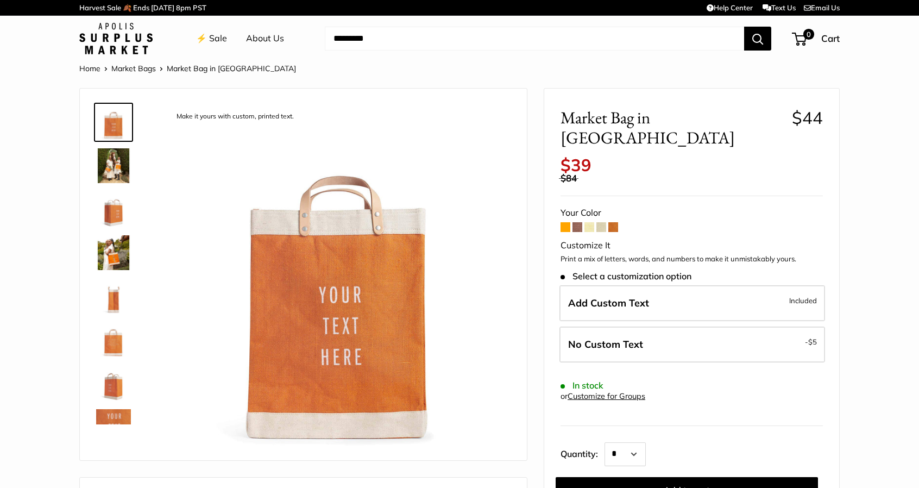
click at [616, 222] on span at bounding box center [613, 227] width 10 height 10
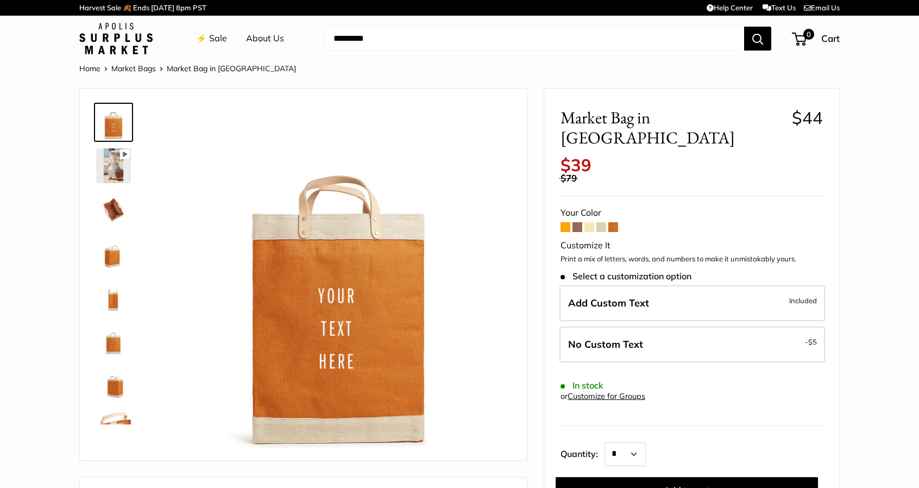
click at [115, 212] on img at bounding box center [113, 209] width 35 height 35
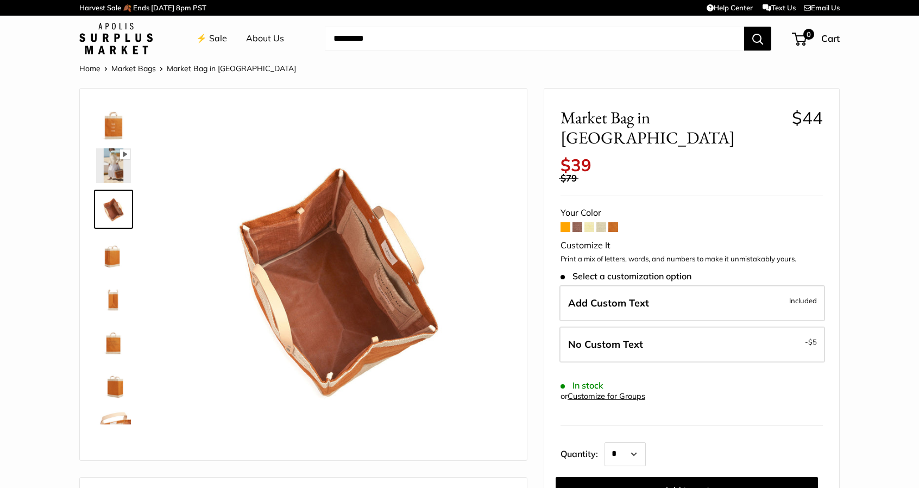
click at [112, 175] on img at bounding box center [113, 165] width 35 height 35
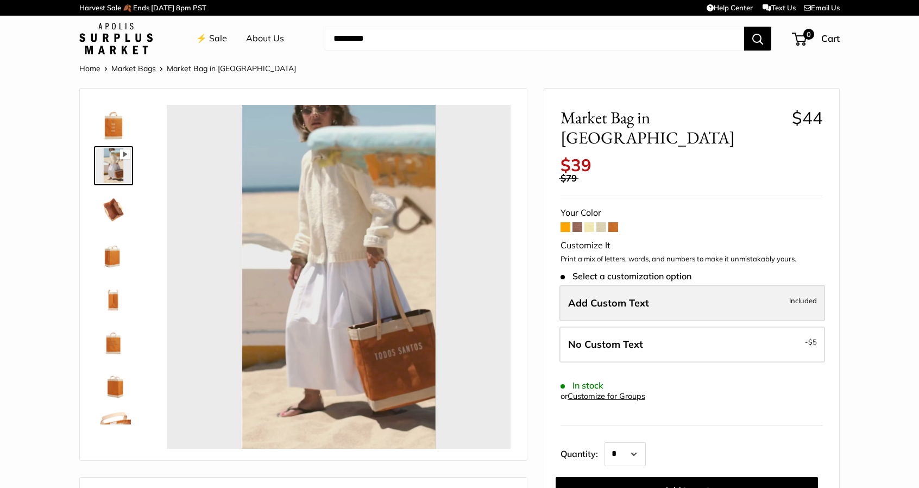
click at [655, 285] on label "Add Custom Text Included" at bounding box center [692, 303] width 266 height 36
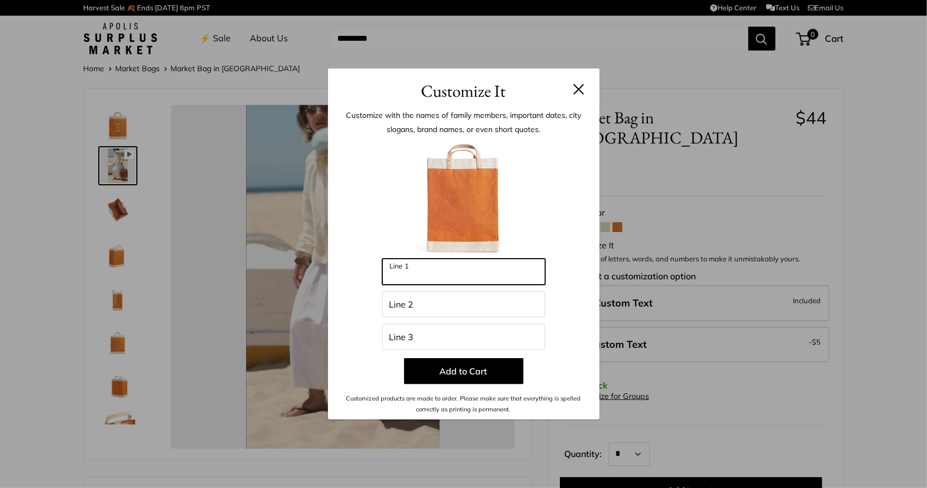
click at [465, 276] on input "Line 1" at bounding box center [463, 272] width 163 height 26
type input "****"
type input "*"
type input "*****"
type input "**"
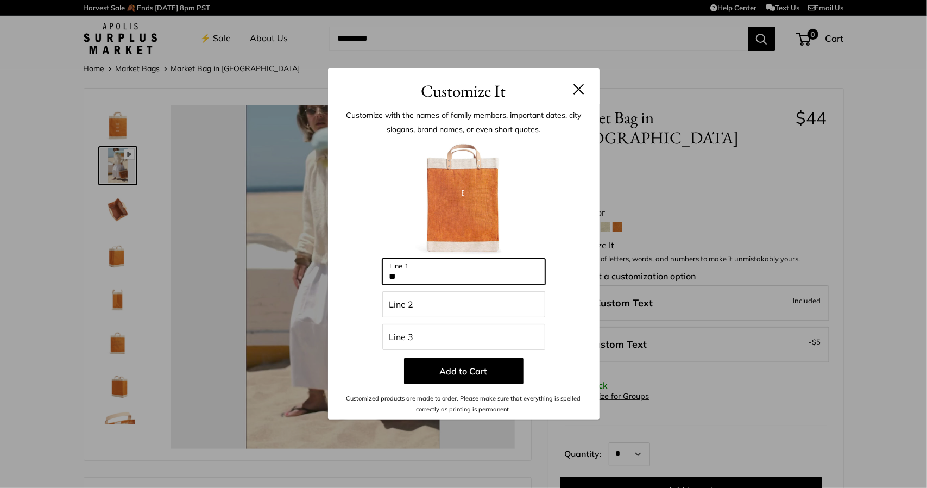
type input "*****"
type input "****"
type input "*****"
type input "****"
type input "*****"
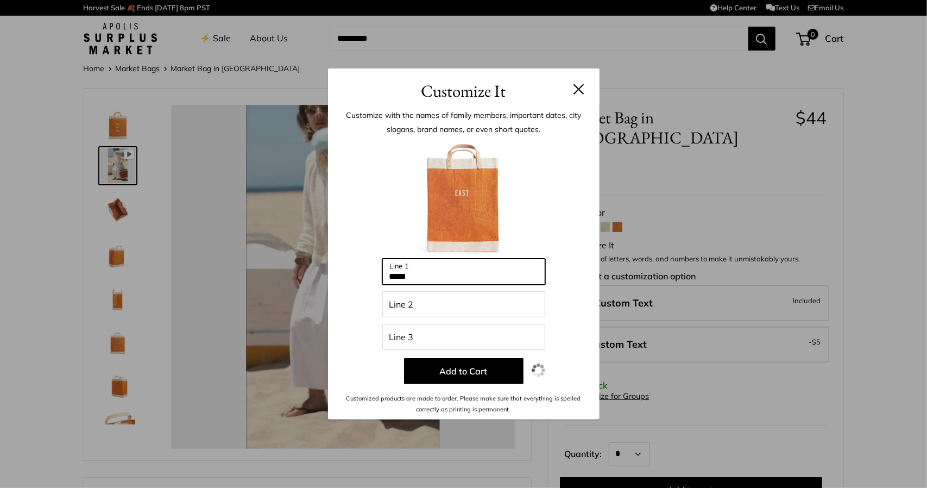
type input "******"
type input "*****"
type input "*******"
type input "*"
drag, startPoint x: 471, startPoint y: 274, endPoint x: 241, endPoint y: 262, distance: 230.0
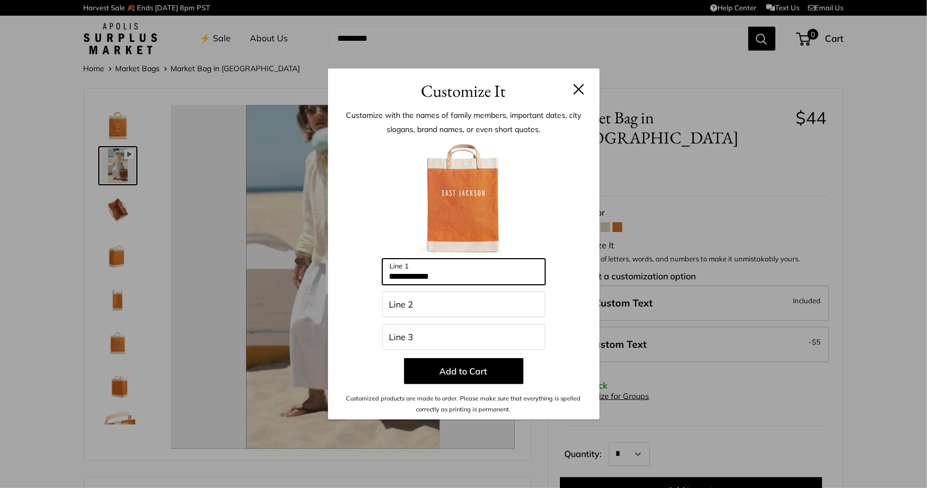
click at [243, 262] on div "**********" at bounding box center [463, 244] width 927 height 488
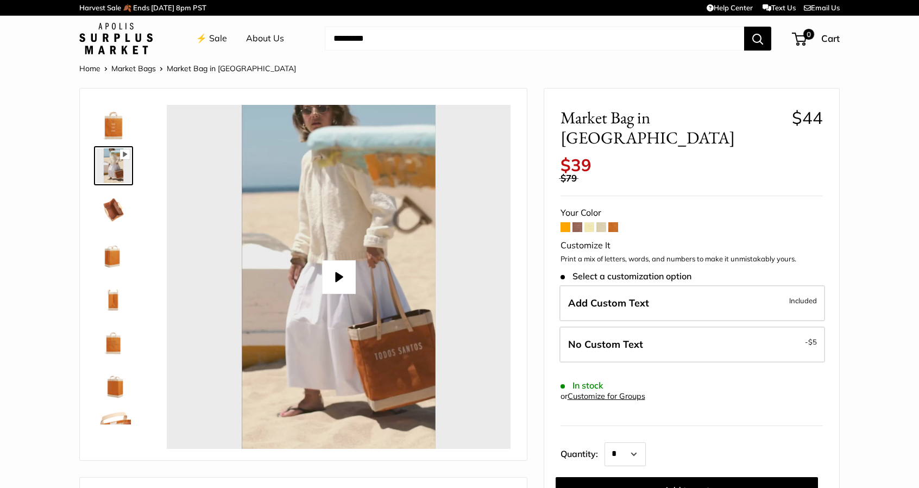
type input "**********"
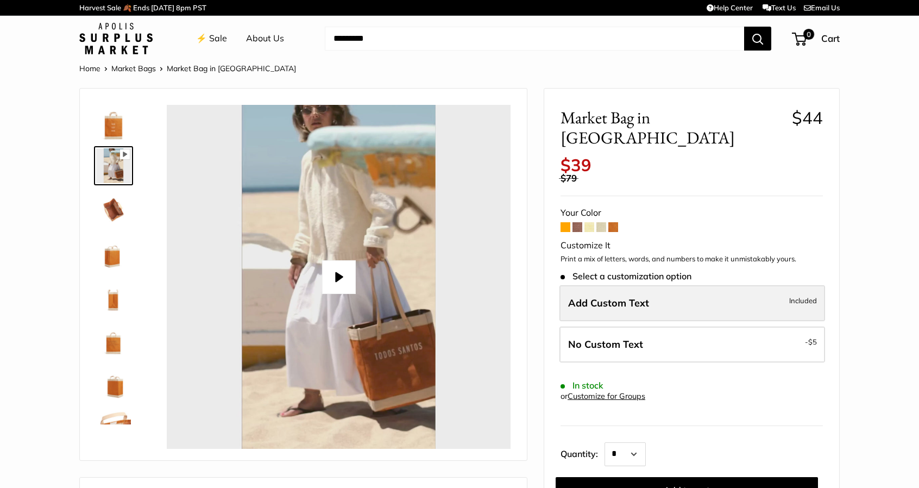
click at [619, 294] on label "Add Custom Text Included" at bounding box center [692, 303] width 266 height 36
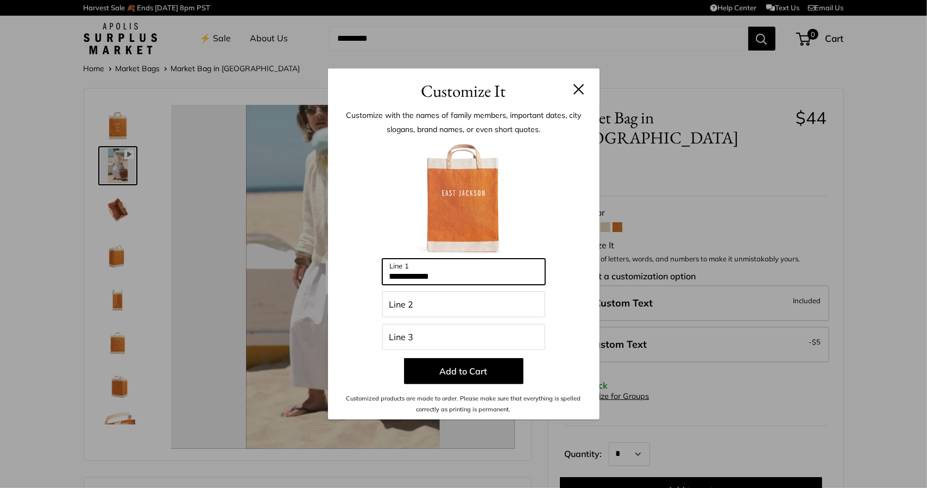
drag, startPoint x: 462, startPoint y: 275, endPoint x: 371, endPoint y: 270, distance: 91.4
click at [371, 270] on div "**********" at bounding box center [463, 277] width 239 height 276
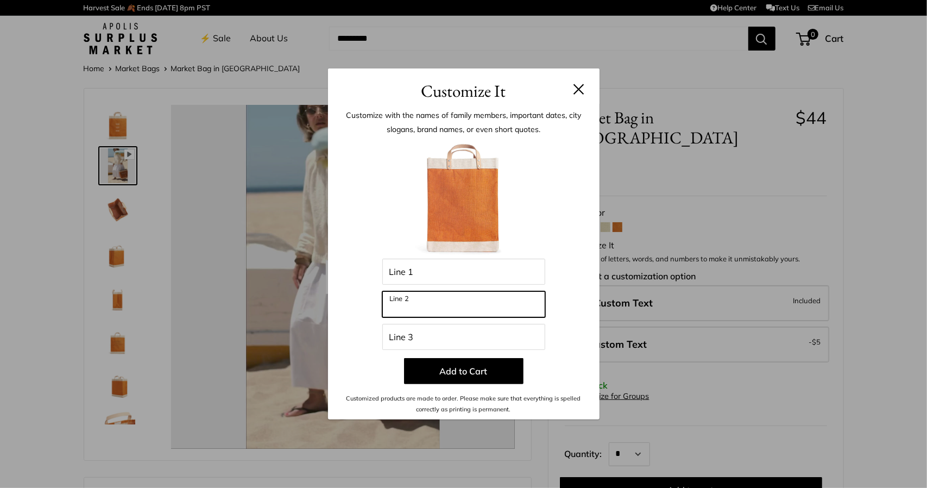
click at [402, 305] on input "Line 2" at bounding box center [463, 304] width 163 height 26
type input "*"
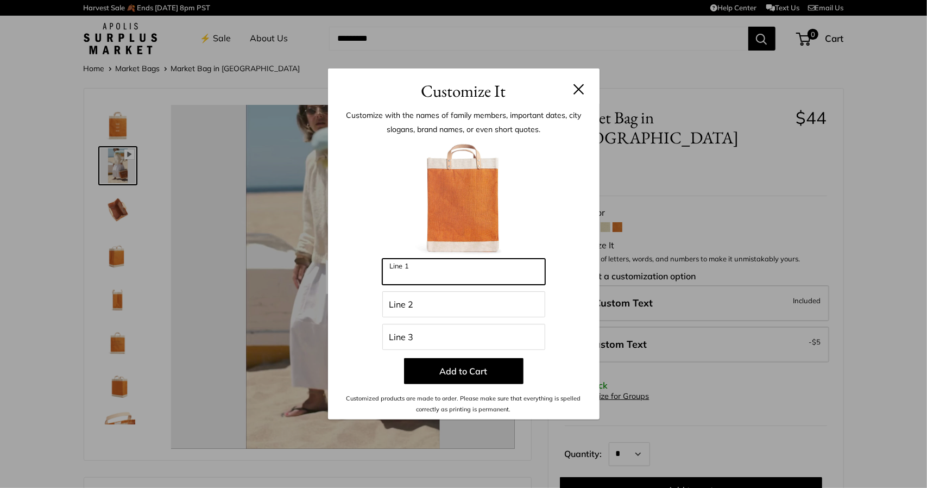
click at [420, 267] on input "Line 1" at bounding box center [463, 272] width 163 height 26
type input "**********"
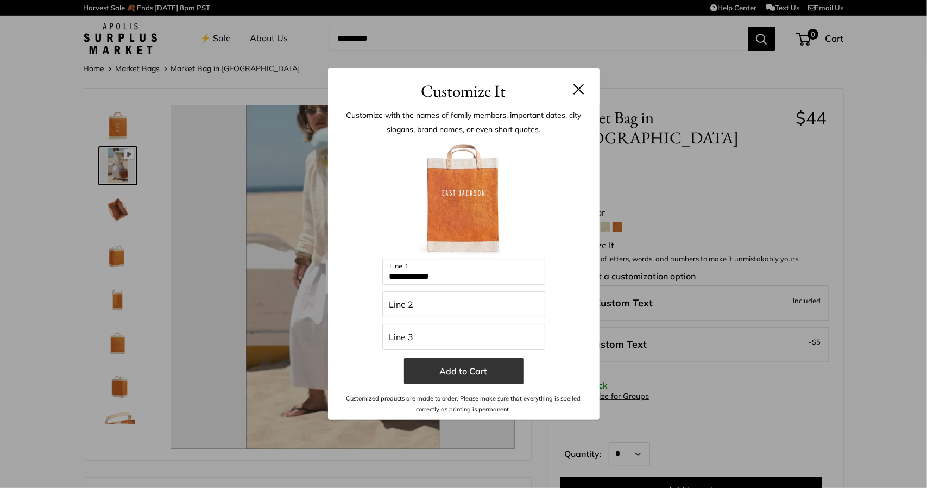
click at [485, 377] on button "Add to Cart" at bounding box center [463, 371] width 119 height 26
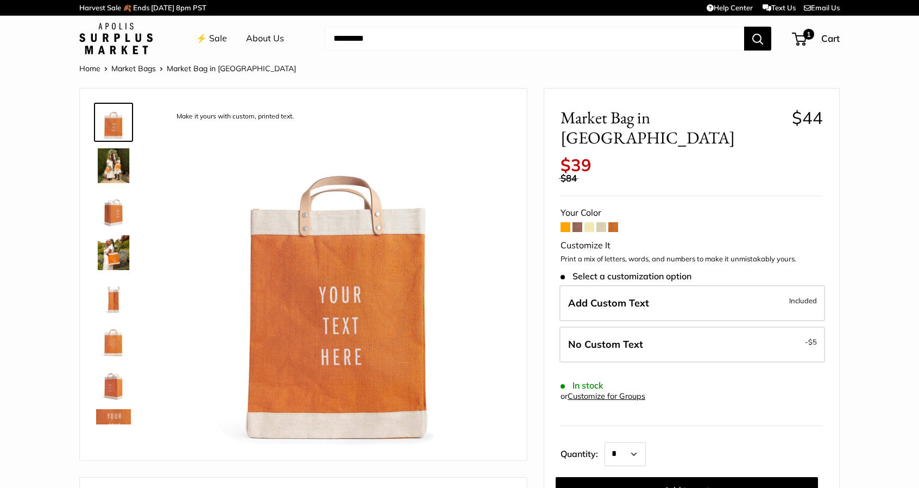
click at [578, 222] on span at bounding box center [577, 227] width 10 height 10
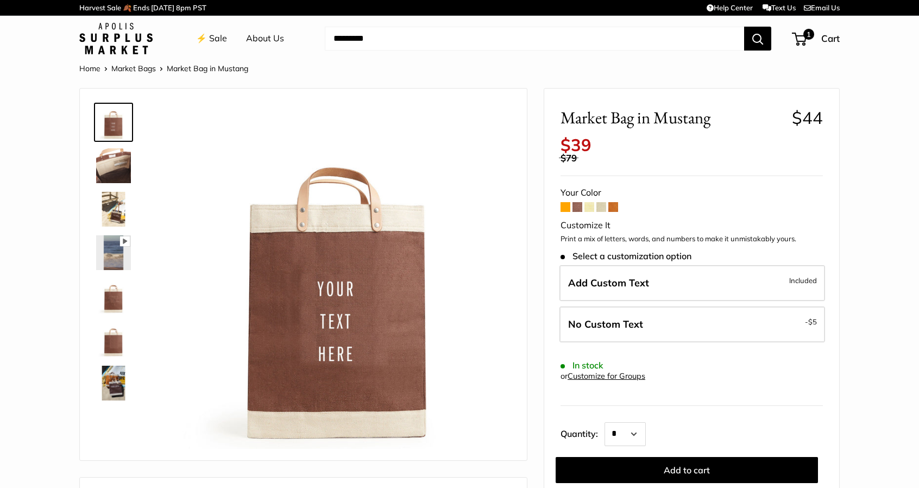
click at [113, 196] on img at bounding box center [113, 209] width 35 height 35
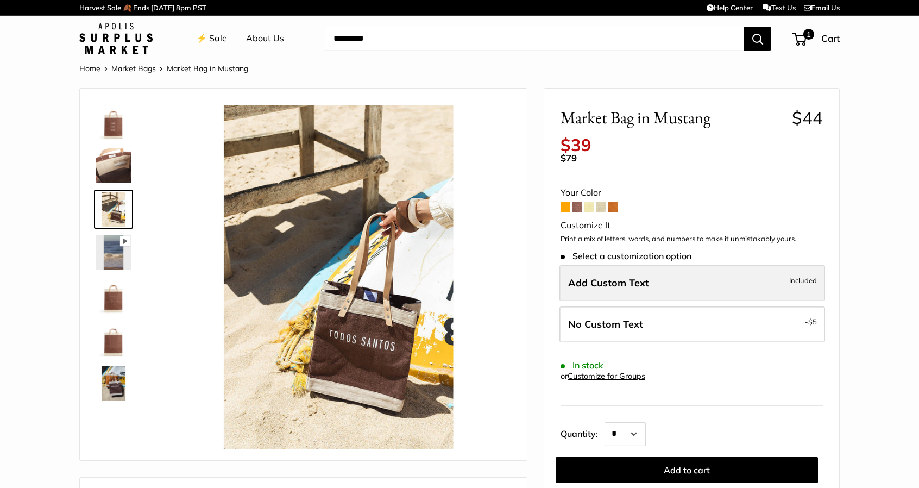
click at [603, 281] on span "Add Custom Text" at bounding box center [608, 282] width 81 height 12
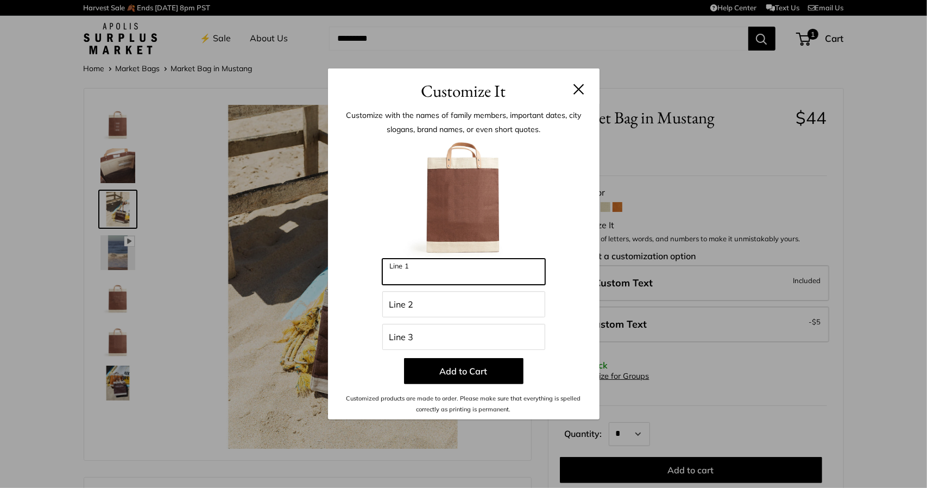
click at [467, 279] on input "Line 1" at bounding box center [463, 272] width 163 height 26
type input "*******"
drag, startPoint x: 483, startPoint y: 373, endPoint x: 526, endPoint y: 367, distance: 42.8
click at [483, 373] on button "Add to Cart" at bounding box center [463, 371] width 119 height 26
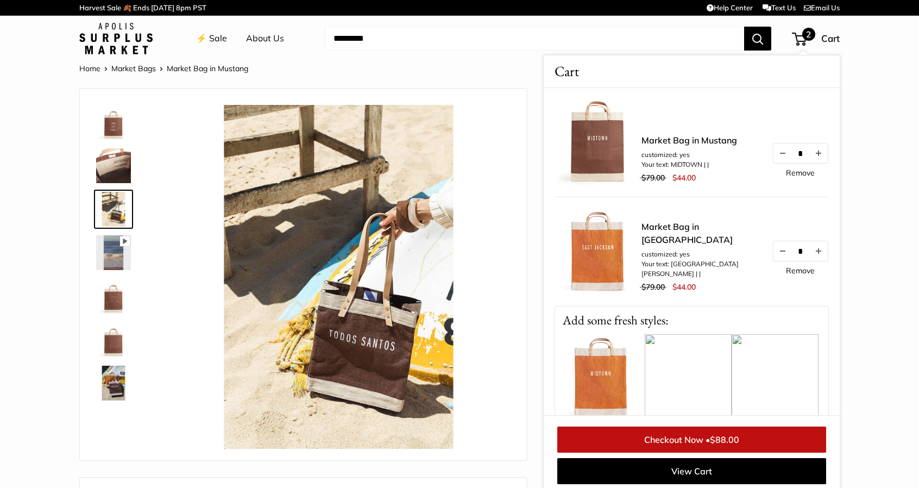
click at [793, 274] on link "Remove" at bounding box center [800, 271] width 29 height 8
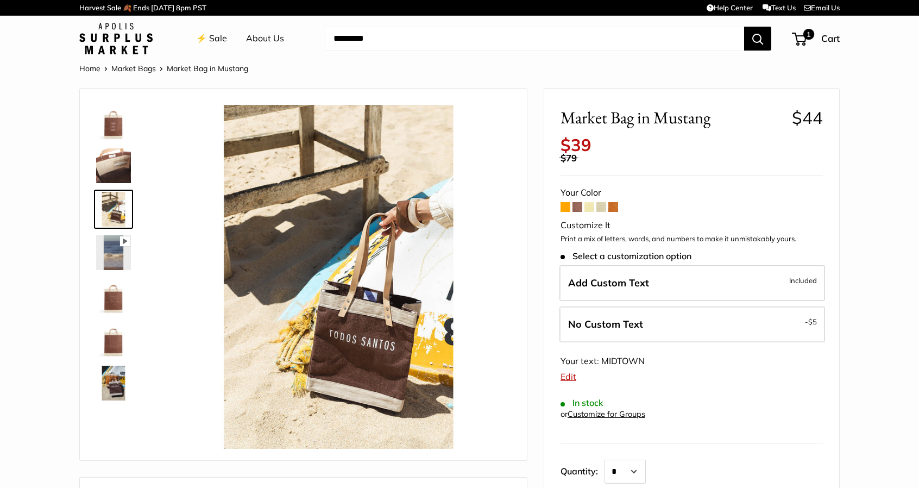
click at [107, 127] on img at bounding box center [113, 122] width 35 height 35
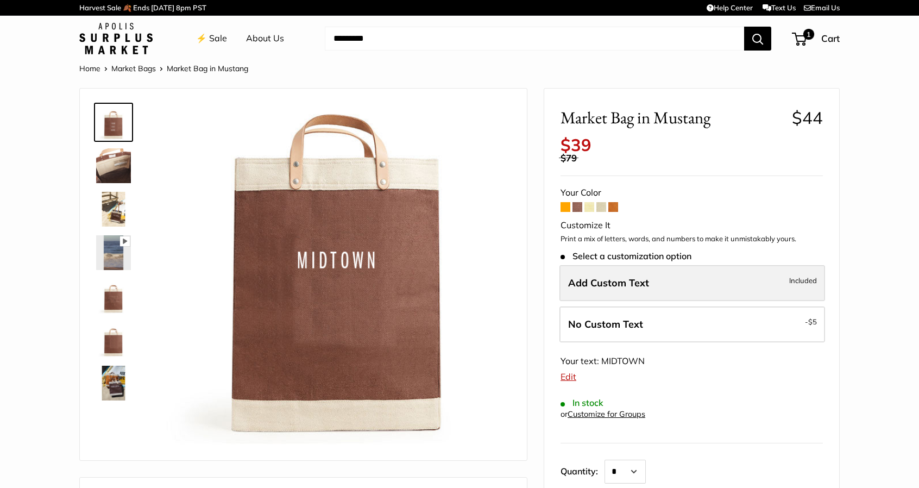
click at [644, 291] on label "Add Custom Text Included" at bounding box center [692, 283] width 266 height 36
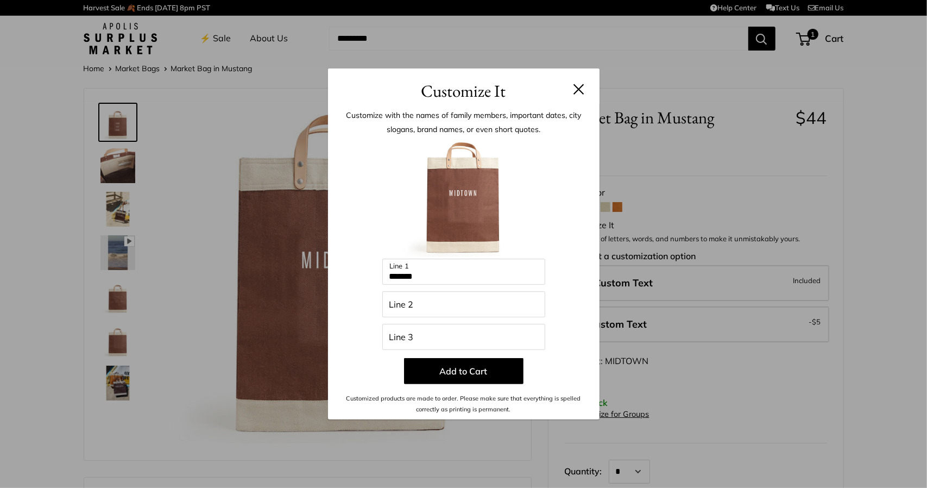
drag, startPoint x: 576, startPoint y: 93, endPoint x: 833, endPoint y: 72, distance: 257.2
click at [576, 93] on button at bounding box center [579, 89] width 11 height 11
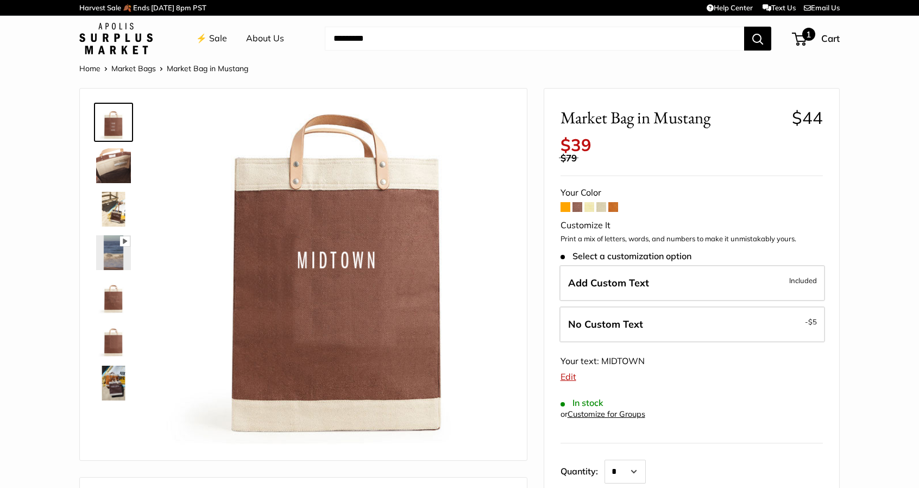
click at [833, 39] on span "Cart" at bounding box center [830, 38] width 18 height 11
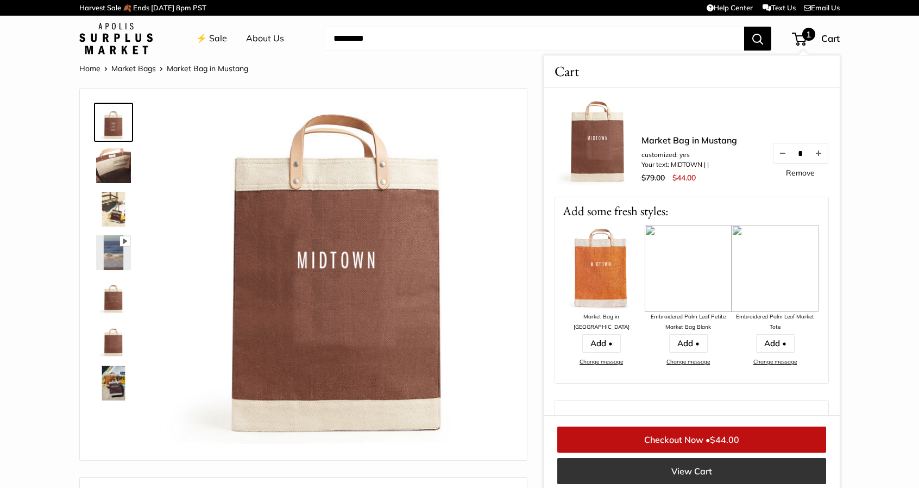
click at [744, 476] on link "View Cart" at bounding box center [691, 471] width 269 height 26
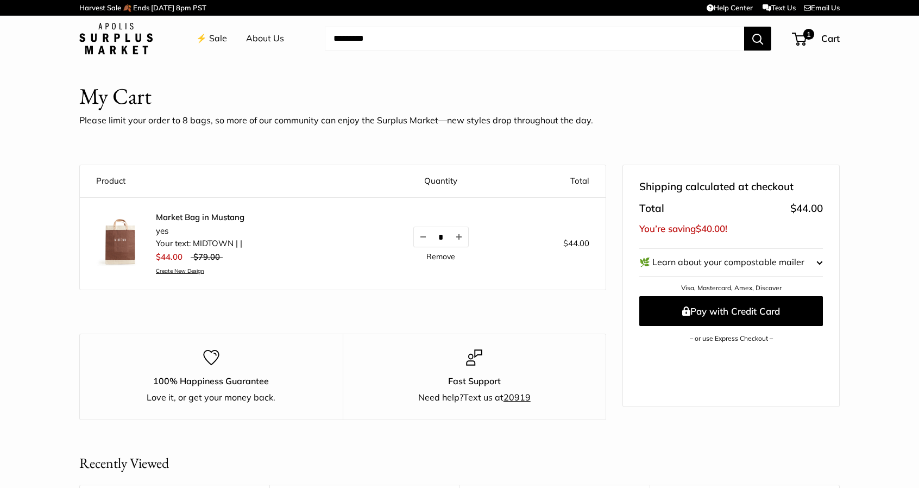
click at [118, 247] on img at bounding box center [120, 242] width 49 height 49
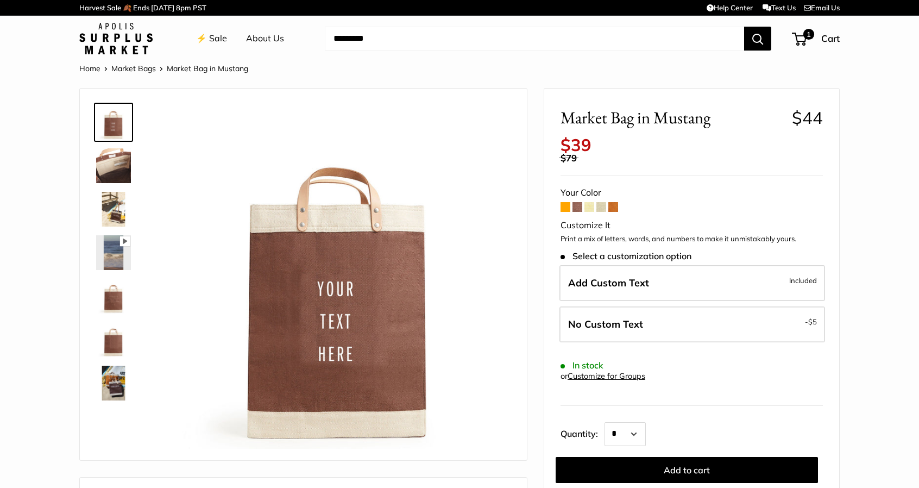
click at [121, 171] on img at bounding box center [113, 165] width 35 height 35
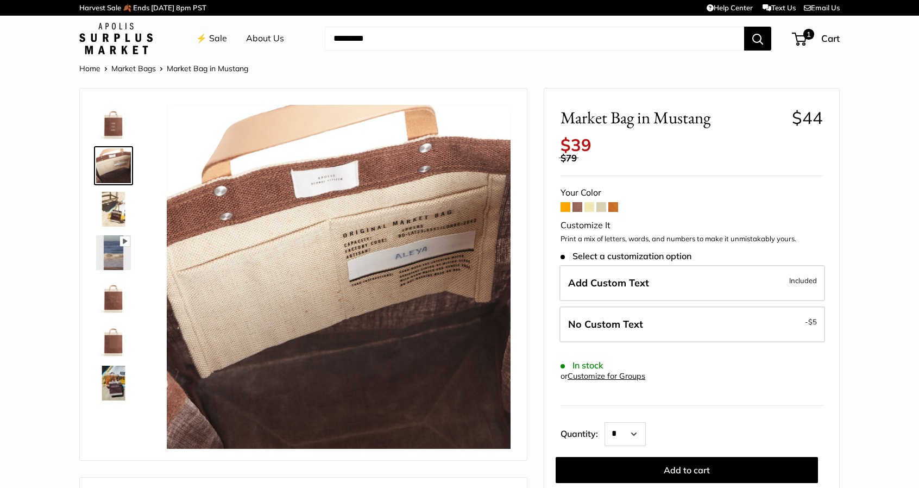
click at [122, 211] on img at bounding box center [113, 209] width 35 height 35
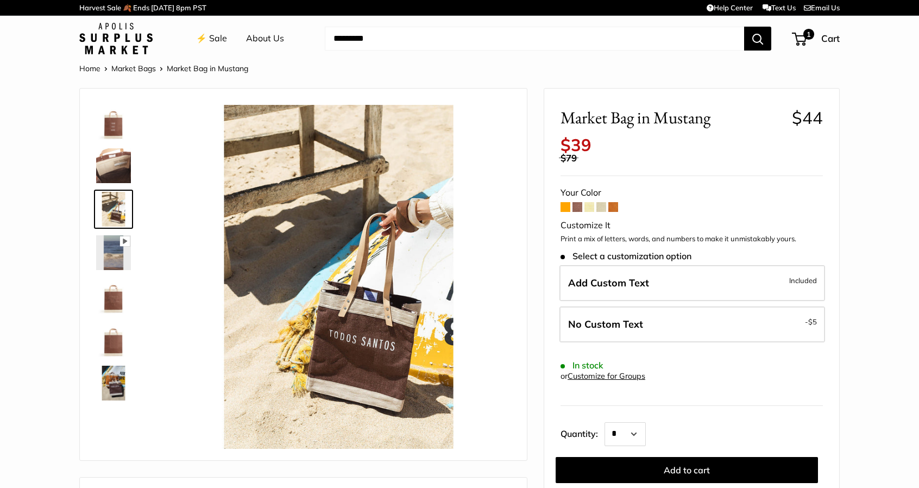
click at [397, 339] on img at bounding box center [339, 277] width 344 height 344
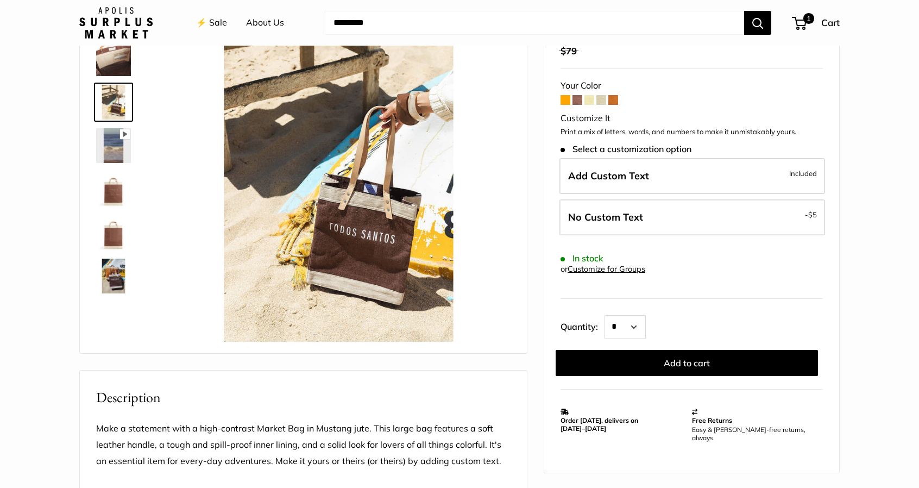
click at [117, 279] on img at bounding box center [113, 276] width 35 height 35
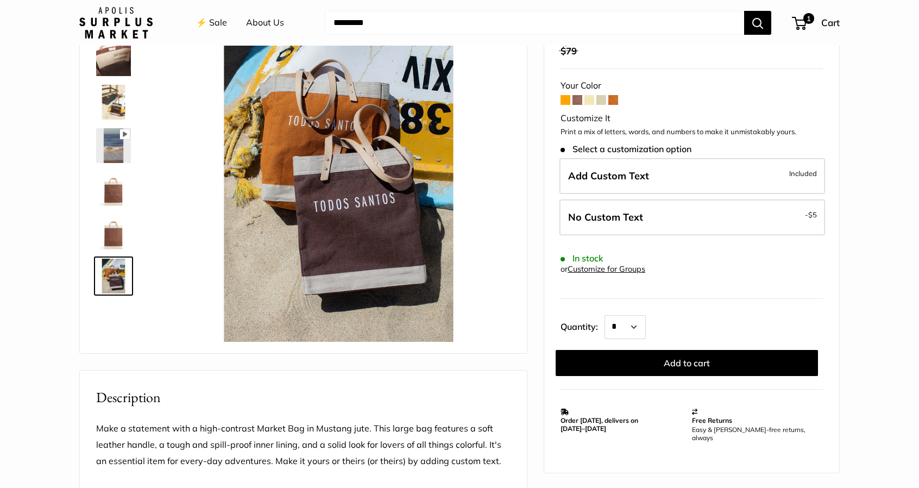
click at [110, 238] on img at bounding box center [113, 232] width 35 height 35
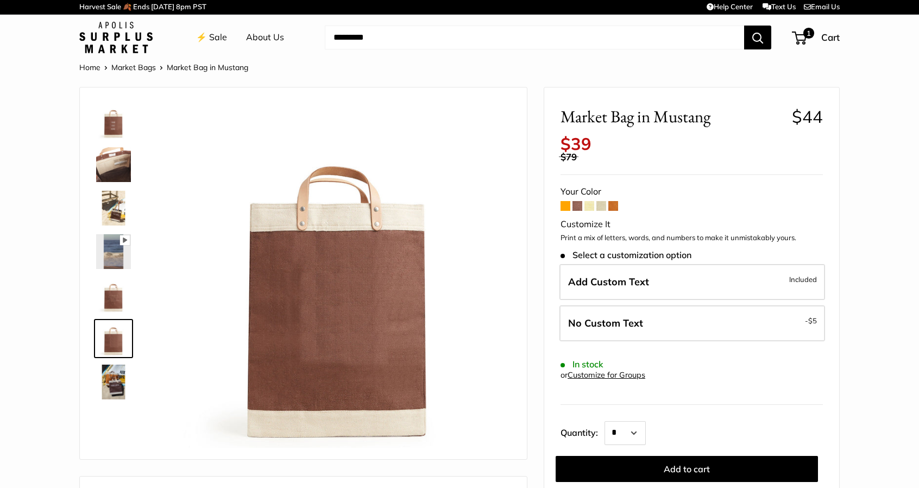
scroll to position [0, 0]
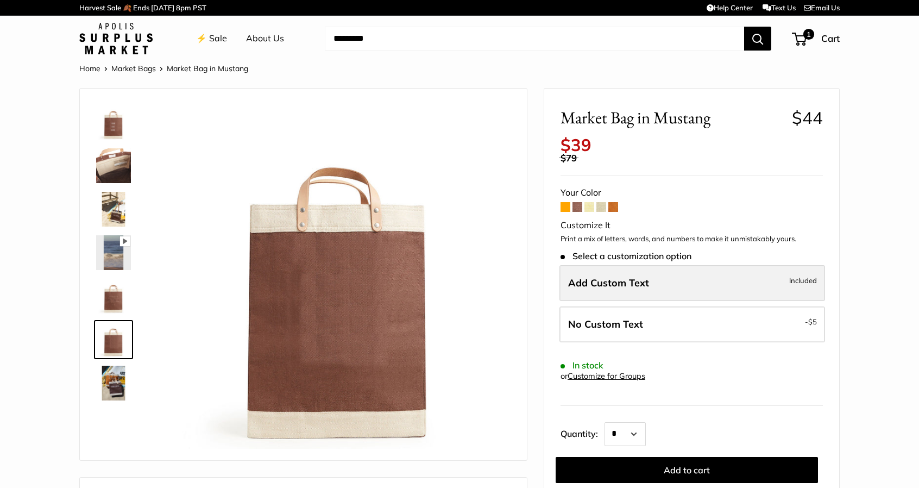
click at [682, 289] on label "Add Custom Text Included" at bounding box center [692, 283] width 266 height 36
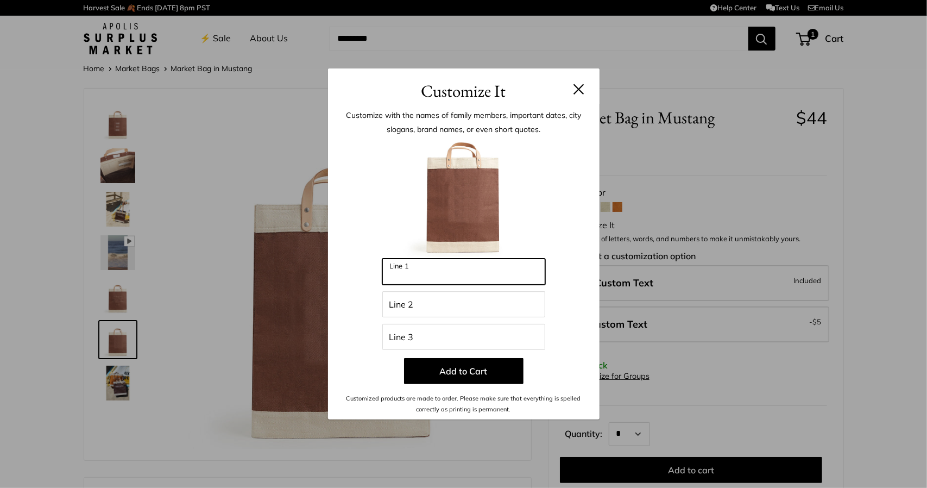
drag, startPoint x: 411, startPoint y: 273, endPoint x: 308, endPoint y: 274, distance: 103.2
click at [318, 274] on div "Customize It Customize with the names of family members, important dates, city …" at bounding box center [463, 244] width 927 height 488
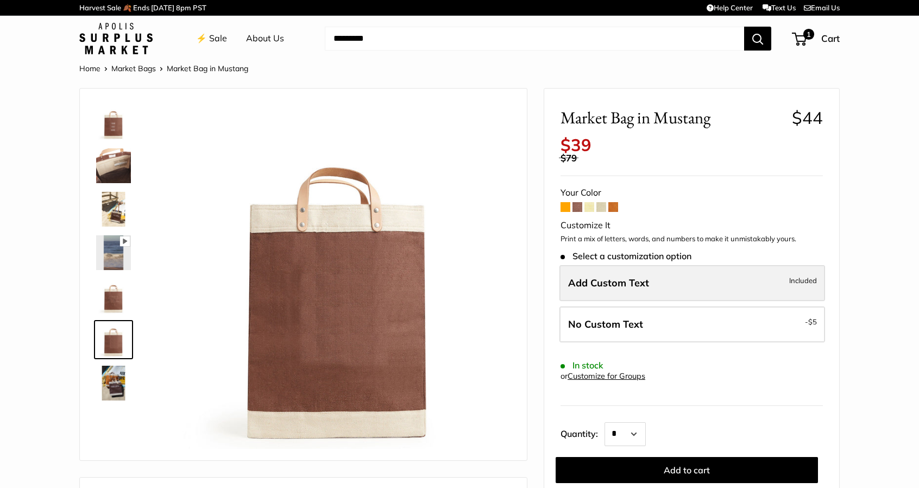
click at [659, 275] on label "Add Custom Text Included" at bounding box center [692, 283] width 266 height 36
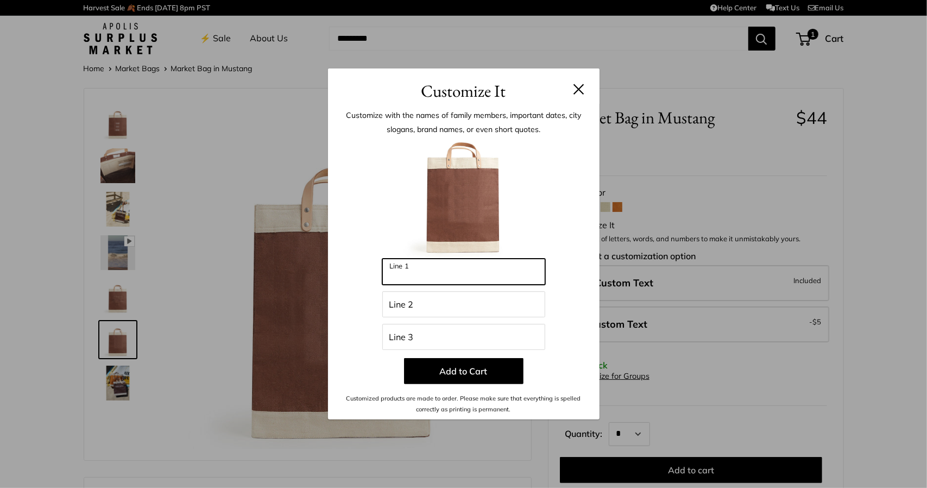
click at [482, 265] on input "Line 1" at bounding box center [463, 272] width 163 height 26
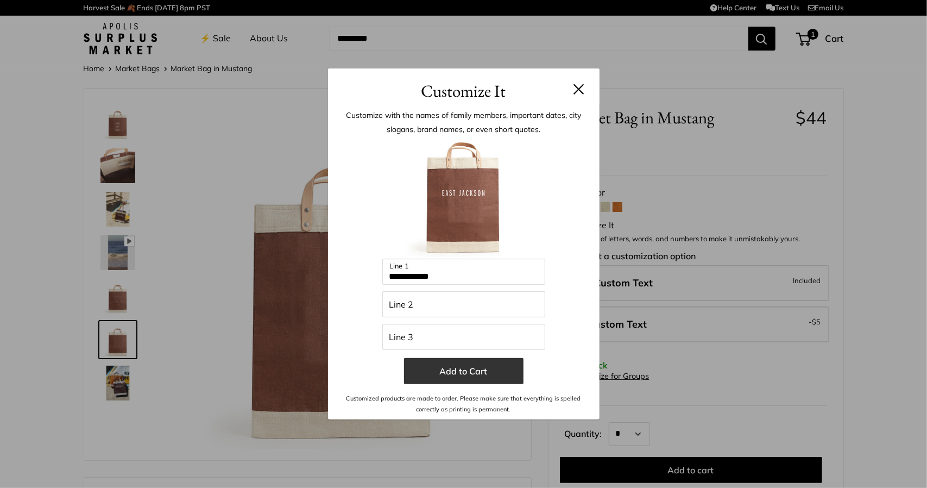
click at [494, 371] on button "Add to Cart" at bounding box center [463, 371] width 119 height 26
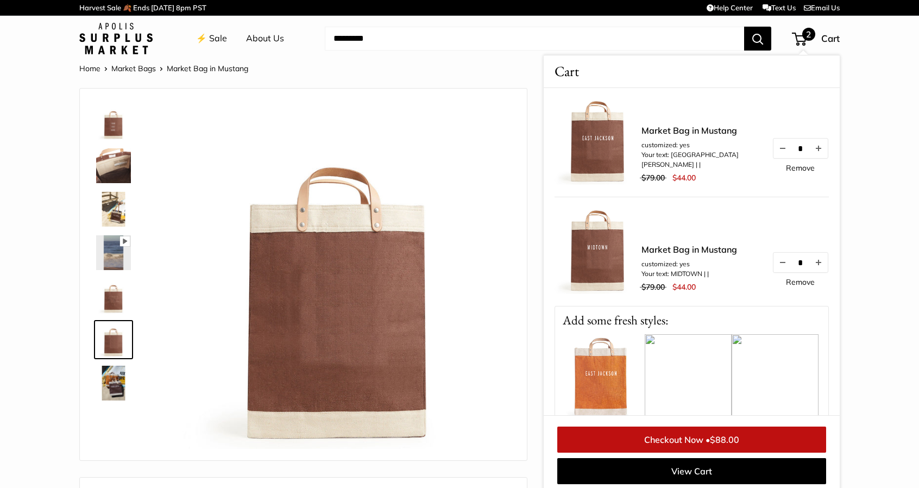
click at [316, 100] on div "Pause Play % buffered 00:00 Unmute Mute Exit fullscreen Enter fullscreen Play S…" at bounding box center [303, 274] width 420 height 350
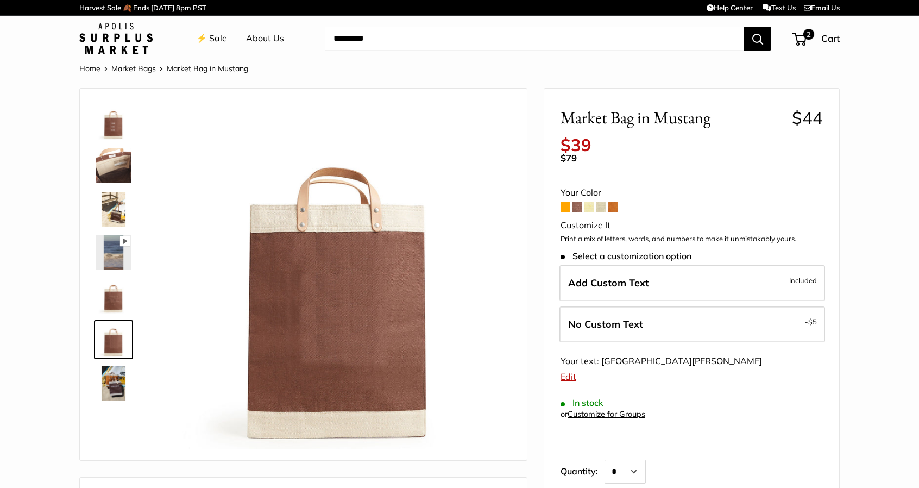
click at [121, 124] on img at bounding box center [113, 122] width 35 height 35
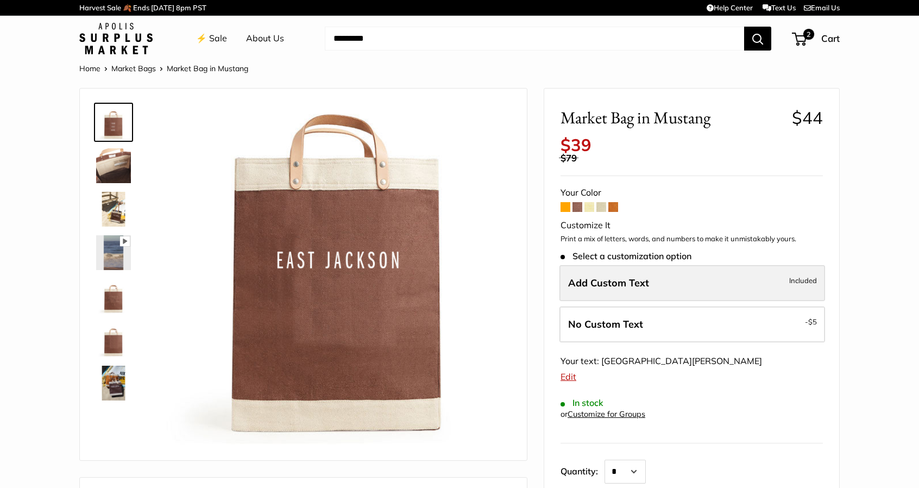
click at [624, 292] on label "Add Custom Text Included" at bounding box center [692, 283] width 266 height 36
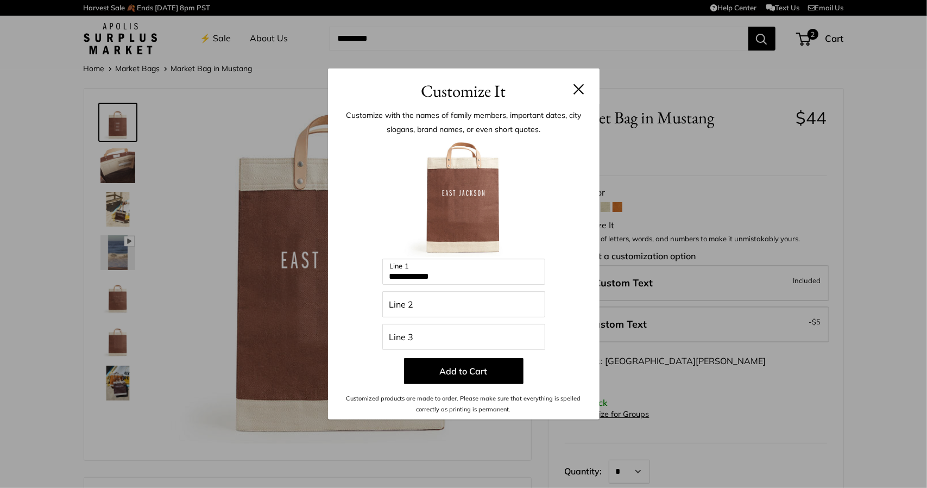
click at [582, 85] on button at bounding box center [579, 89] width 11 height 11
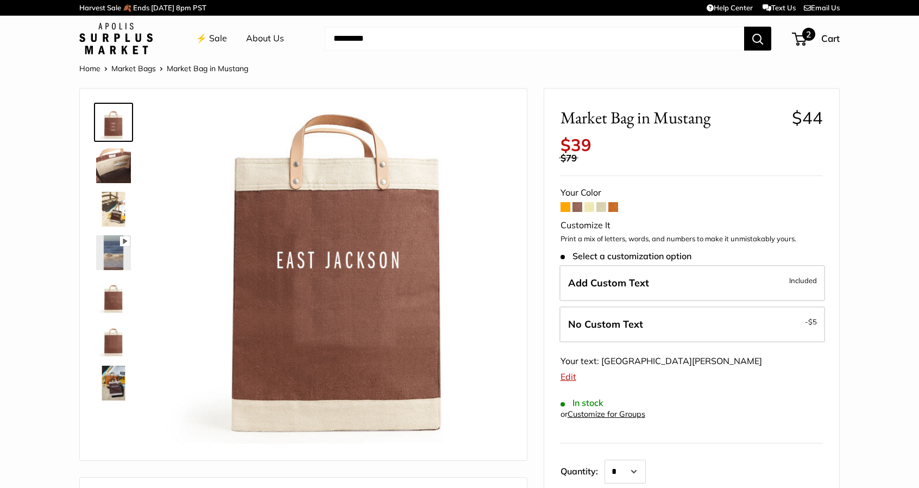
click at [829, 41] on span "Cart" at bounding box center [830, 38] width 18 height 11
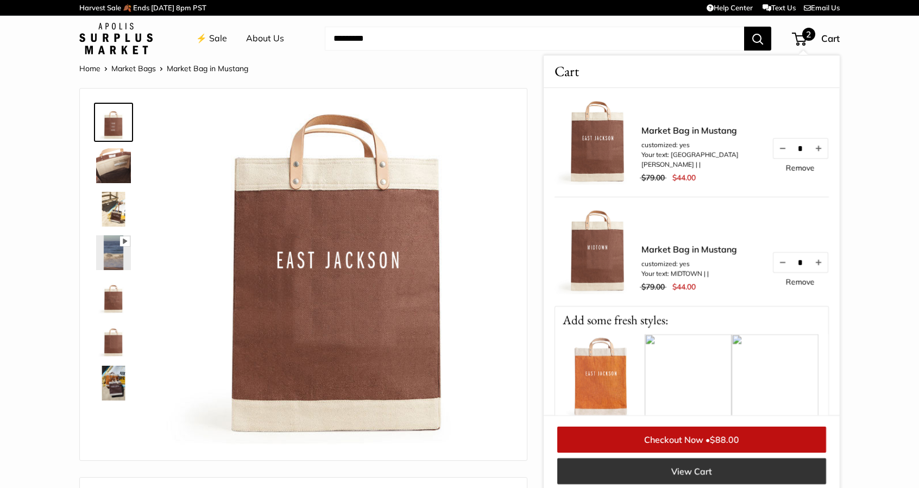
click at [666, 473] on link "View Cart" at bounding box center [691, 471] width 269 height 26
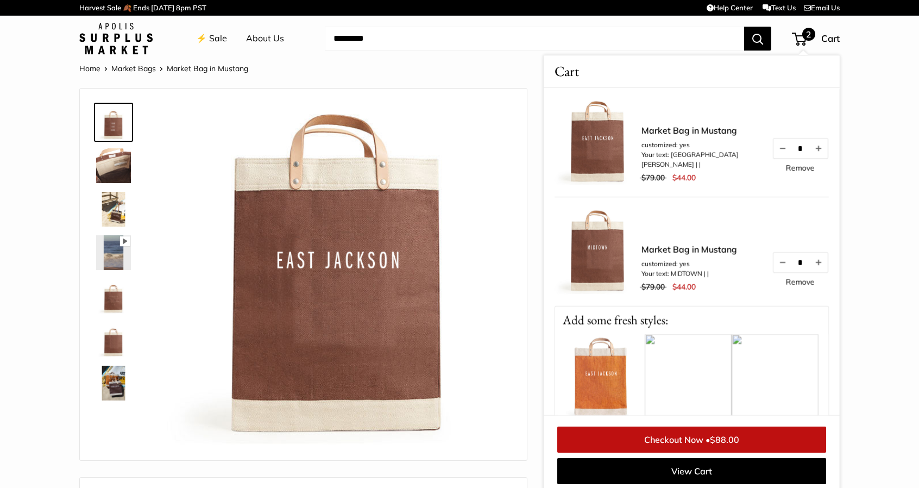
scroll to position [4, 0]
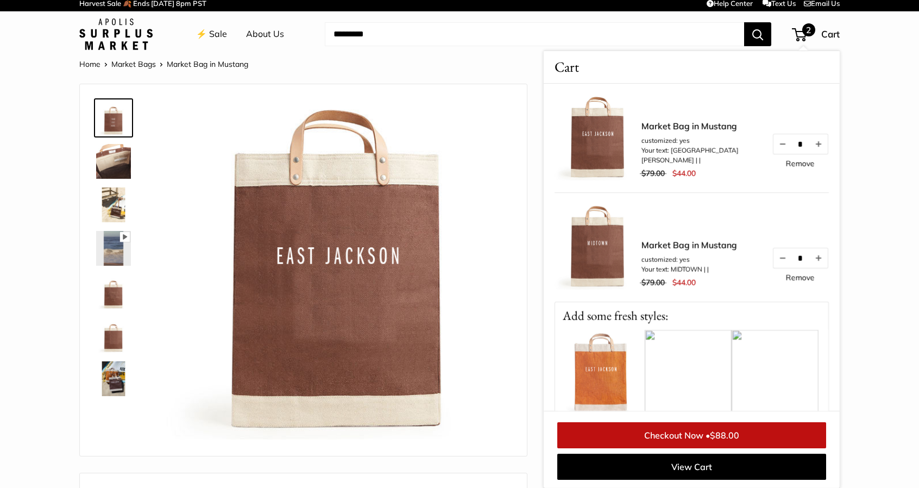
click at [114, 123] on img at bounding box center [113, 117] width 35 height 35
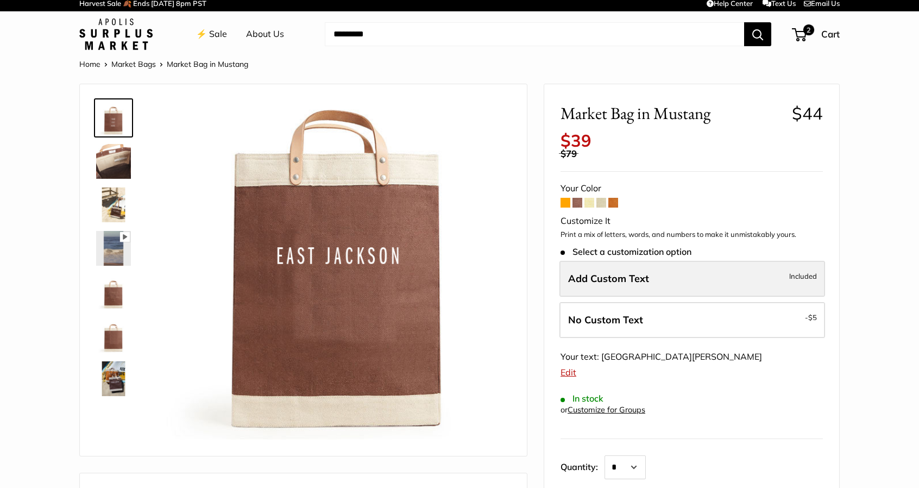
click at [638, 282] on span "Add Custom Text" at bounding box center [608, 278] width 81 height 12
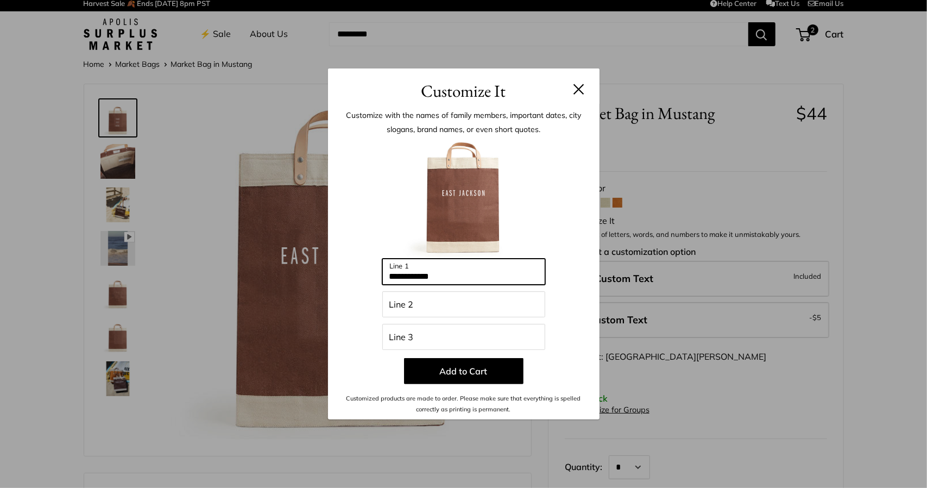
drag, startPoint x: 513, startPoint y: 269, endPoint x: 156, endPoint y: 282, distance: 356.5
click at [167, 282] on div "**********" at bounding box center [463, 244] width 927 height 488
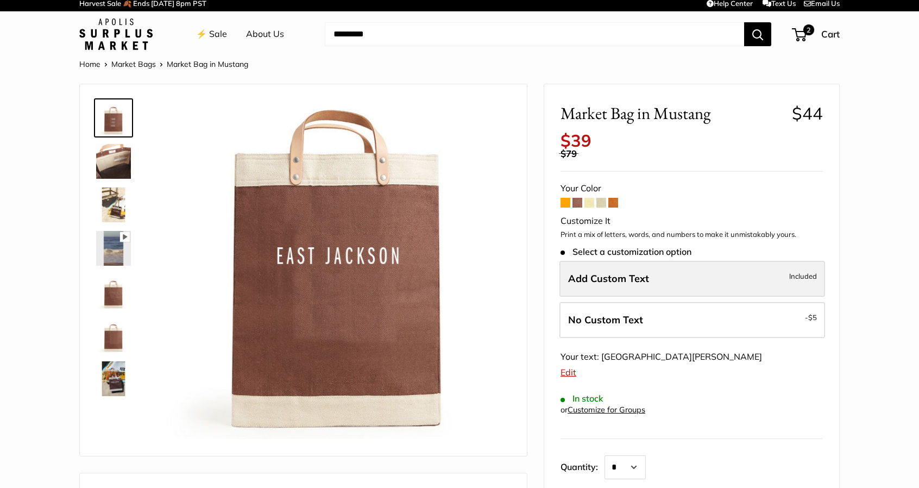
click at [680, 274] on label "Add Custom Text Included" at bounding box center [692, 279] width 266 height 36
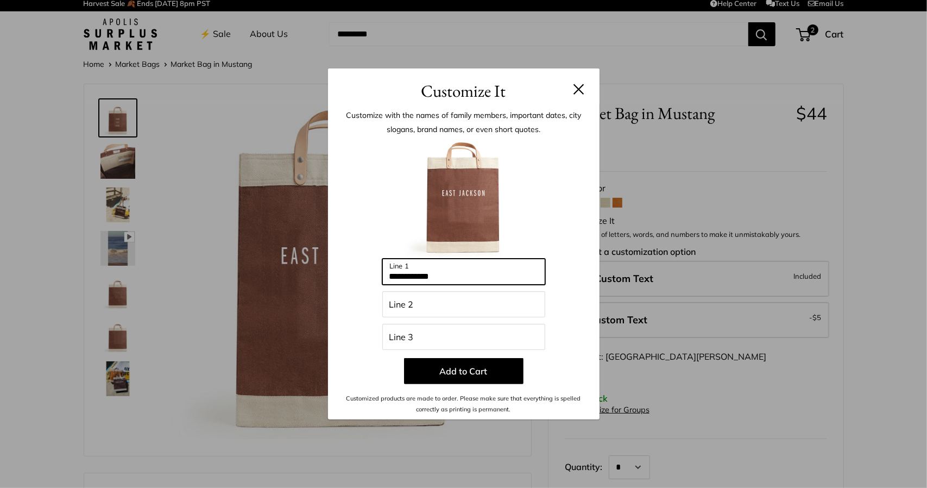
click at [460, 284] on input "**********" at bounding box center [463, 272] width 163 height 26
type input "*"
type input "*********"
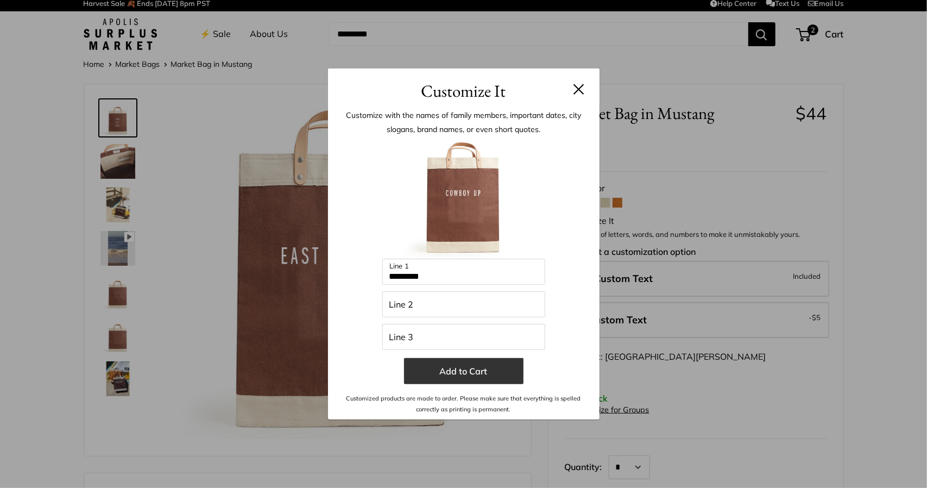
click at [513, 365] on button "Add to Cart" at bounding box center [463, 371] width 119 height 26
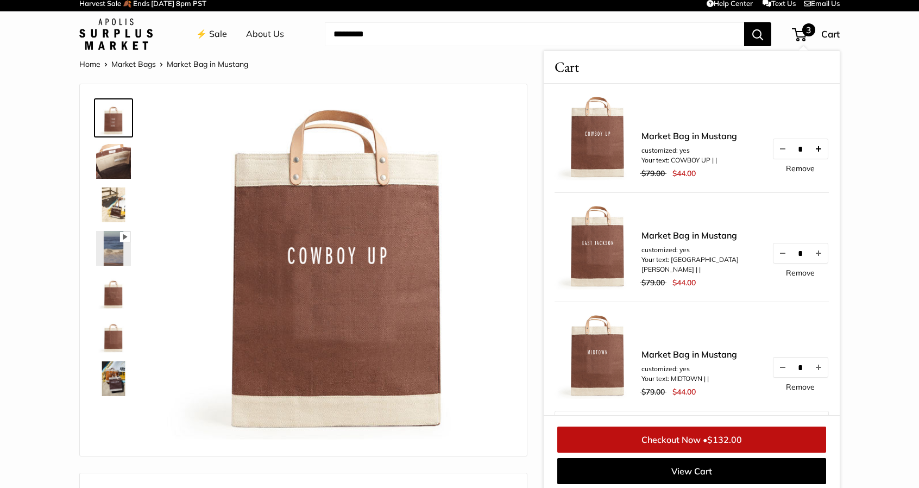
drag, startPoint x: 813, startPoint y: 150, endPoint x: 820, endPoint y: 153, distance: 7.4
click at [814, 151] on button "Increase quantity by 1" at bounding box center [818, 149] width 18 height 20
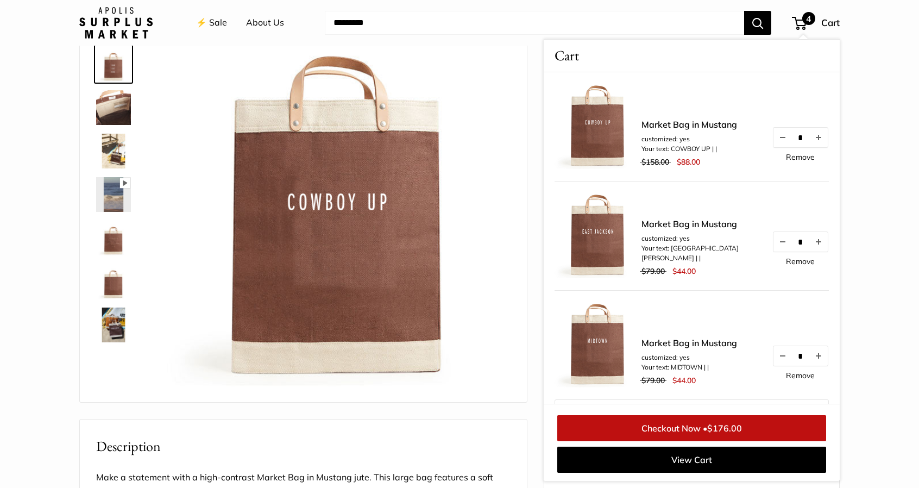
scroll to position [59, 0]
click at [799, 154] on link "Remove" at bounding box center [800, 157] width 29 height 8
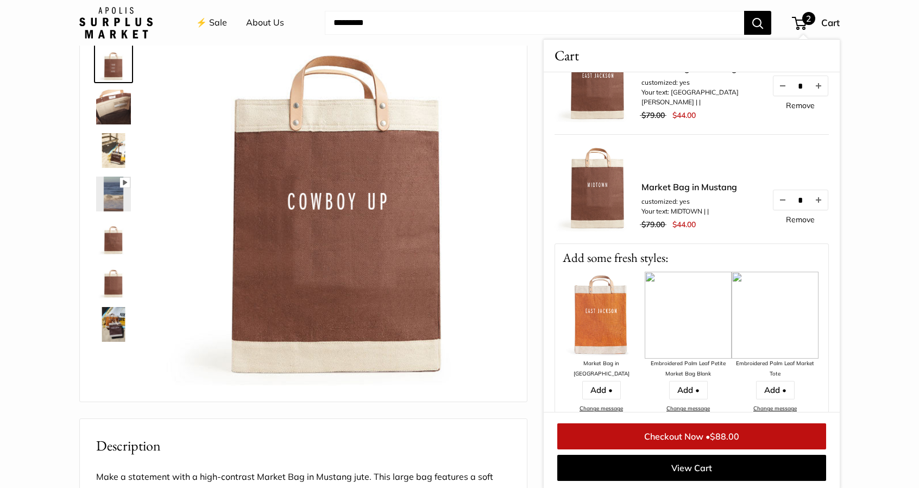
scroll to position [54, 0]
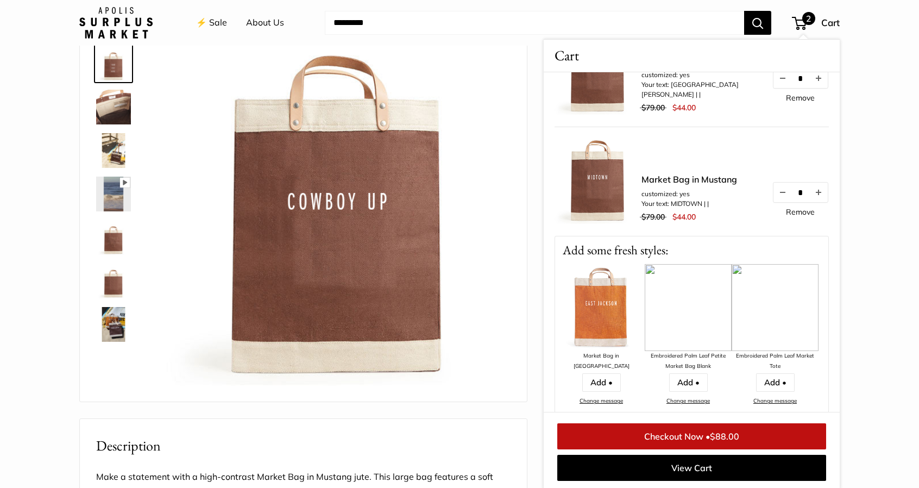
click at [727, 434] on span "$88.00" at bounding box center [724, 436] width 29 height 11
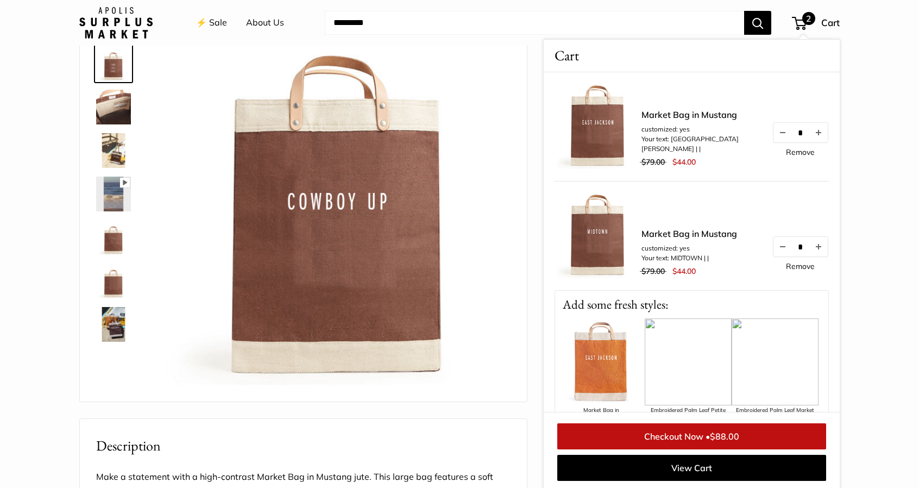
scroll to position [60, 0]
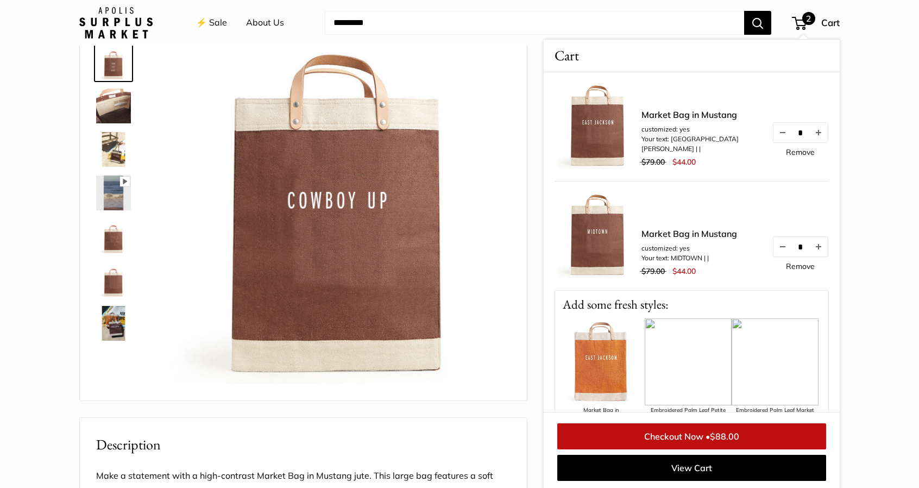
click at [805, 21] on span "2" at bounding box center [808, 18] width 13 height 13
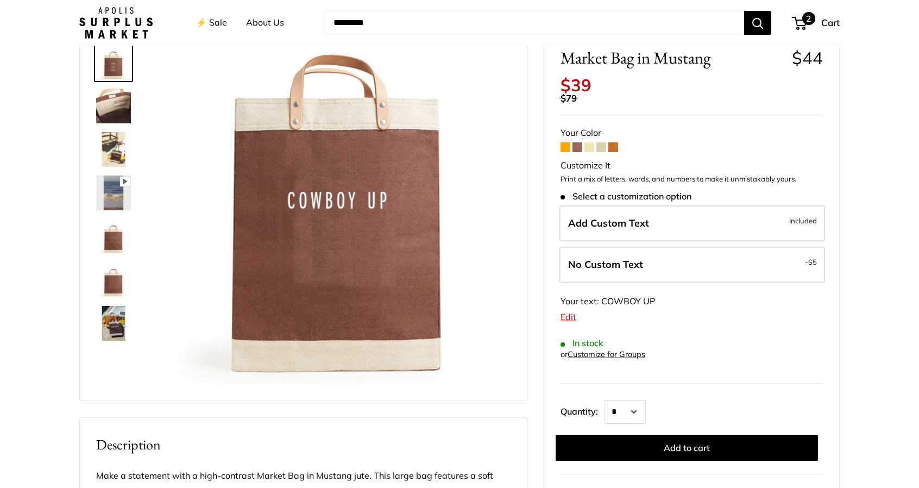
click at [811, 21] on span "2" at bounding box center [808, 18] width 13 height 13
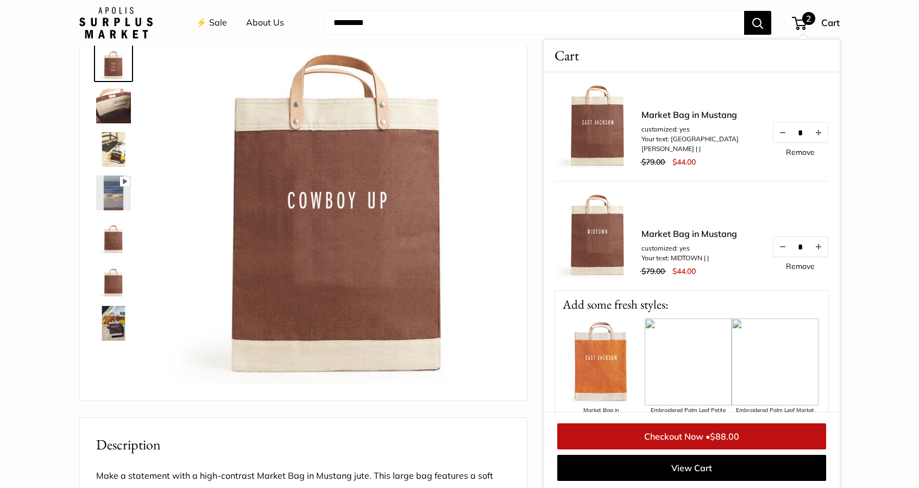
click at [813, 21] on span "2" at bounding box center [808, 18] width 13 height 13
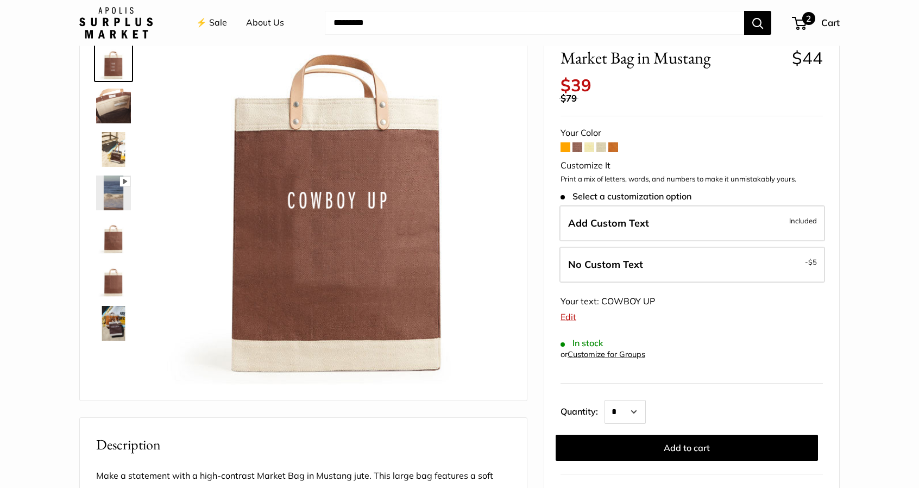
click at [826, 28] on span "Cart" at bounding box center [830, 22] width 18 height 11
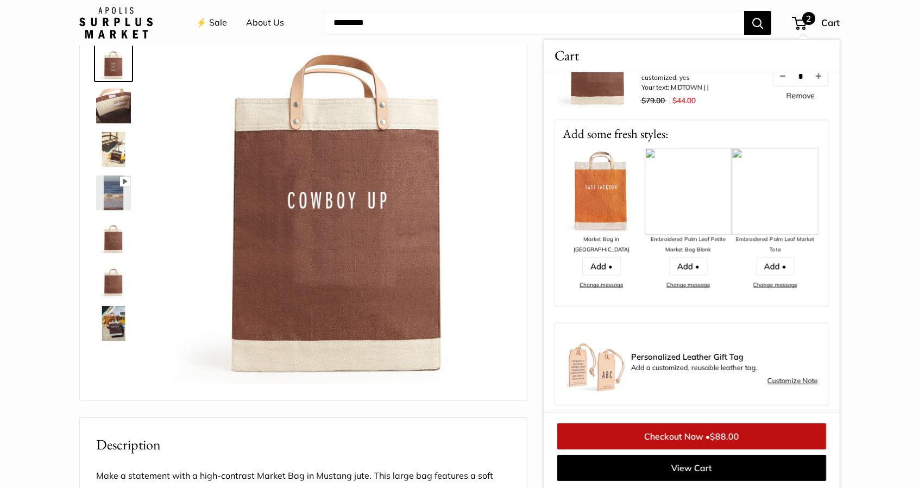
scroll to position [181, 0]
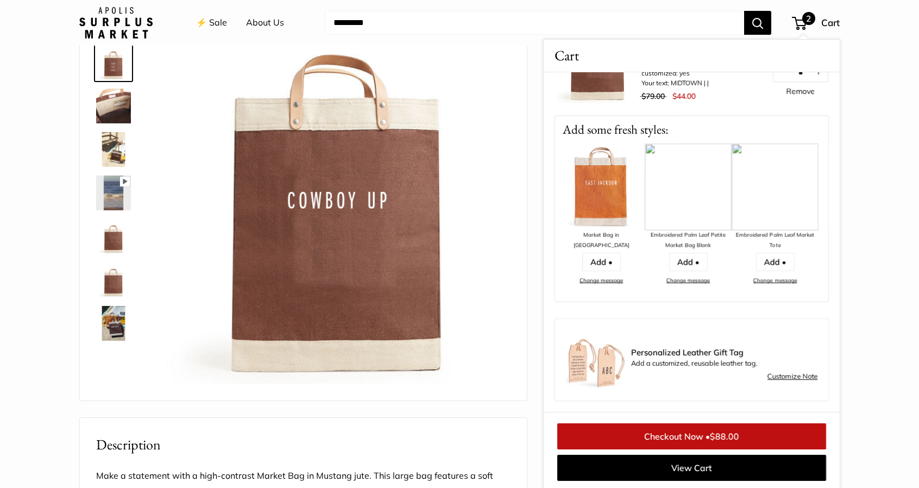
click at [671, 437] on link "Checkout Now • $88.00" at bounding box center [691, 436] width 269 height 26
